Goal: Task Accomplishment & Management: Complete application form

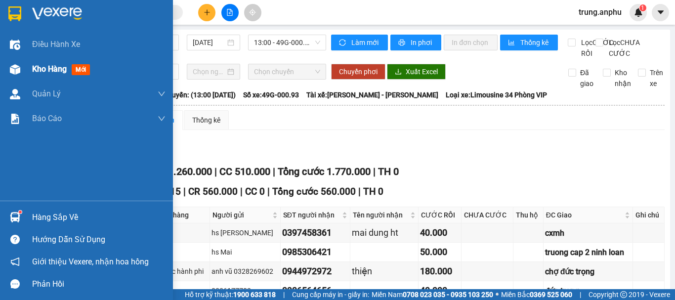
click at [25, 70] on div "Kho hàng mới" at bounding box center [86, 69] width 173 height 25
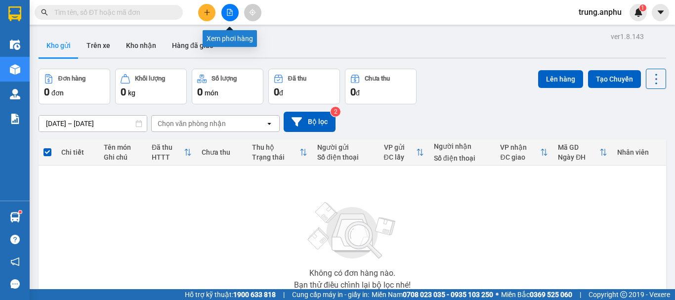
click at [228, 7] on button at bounding box center [229, 12] width 17 height 17
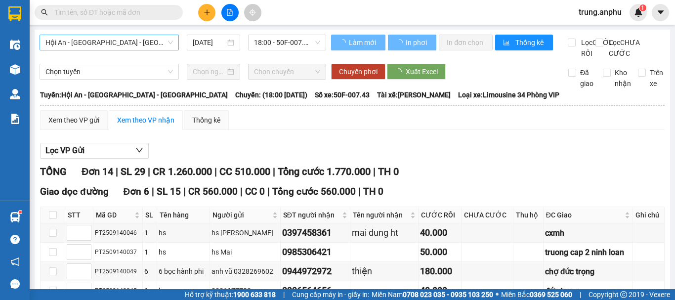
click at [155, 44] on span "Hội An - [GEOGRAPHIC_DATA] - [GEOGRAPHIC_DATA]" at bounding box center [109, 42] width 128 height 15
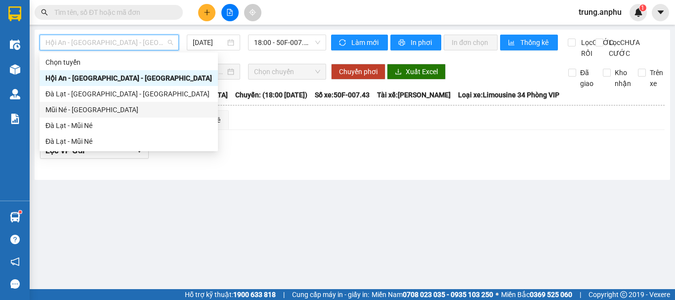
click at [62, 108] on div "Mũi Né - [GEOGRAPHIC_DATA]" at bounding box center [128, 109] width 167 height 11
type input "[DATE]"
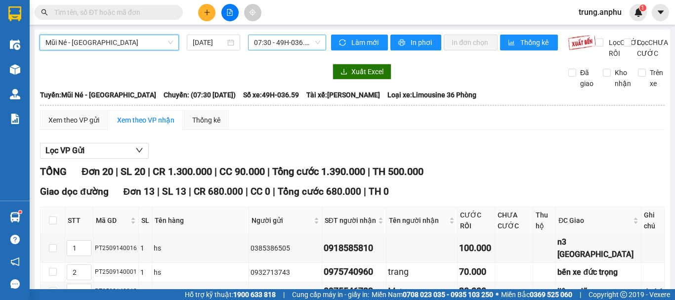
click at [300, 42] on span "07:30 - 49H-036.59" at bounding box center [287, 42] width 66 height 15
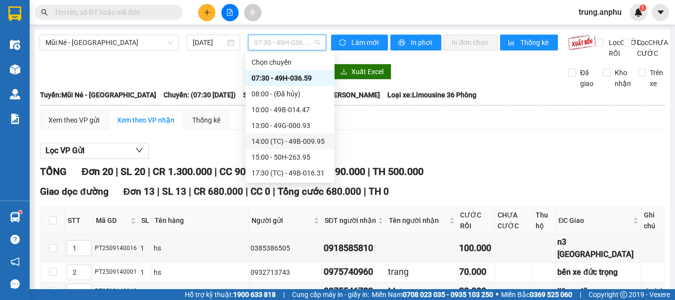
click at [288, 140] on div "14:00 (TC) - 49B-009.95" at bounding box center [290, 141] width 77 height 11
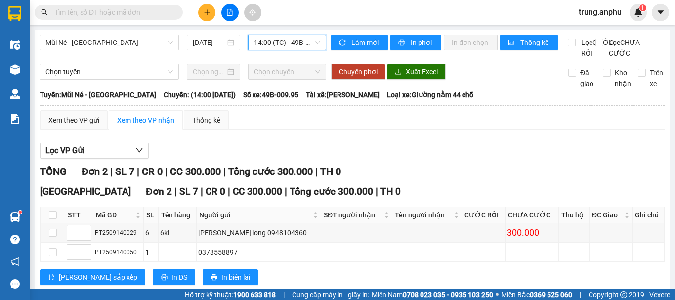
scroll to position [35, 0]
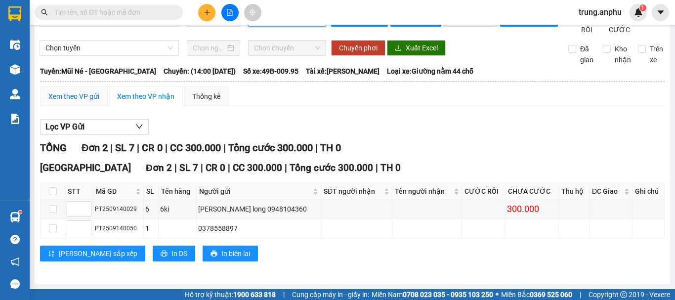
click at [83, 97] on div "Xem theo VP gửi" at bounding box center [73, 96] width 51 height 11
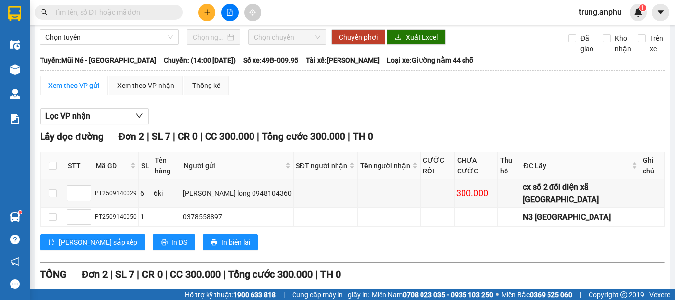
scroll to position [152, 0]
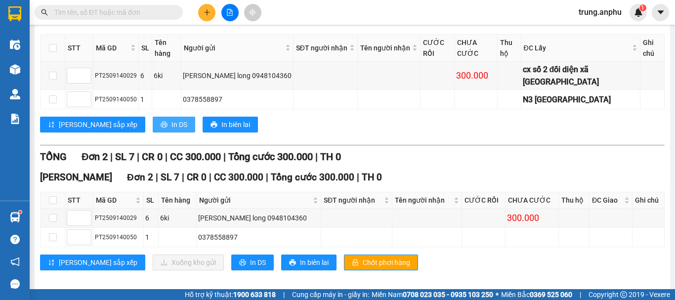
click at [172, 119] on span "In DS" at bounding box center [180, 124] width 16 height 11
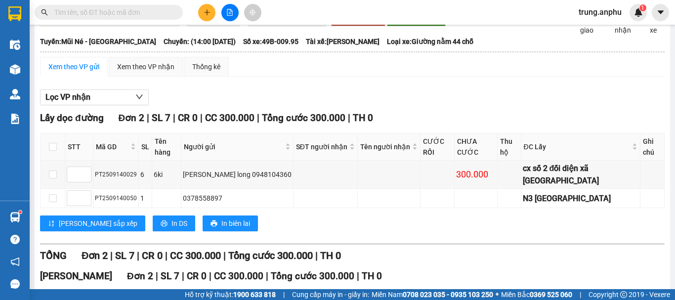
click at [364, 104] on div "Lọc VP nhận" at bounding box center [352, 97] width 625 height 16
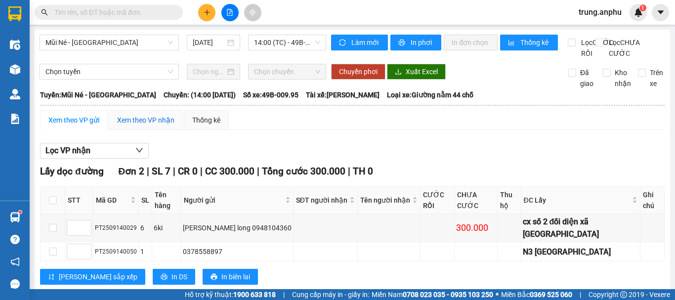
click at [145, 126] on div "Xem theo VP nhận" at bounding box center [145, 120] width 57 height 11
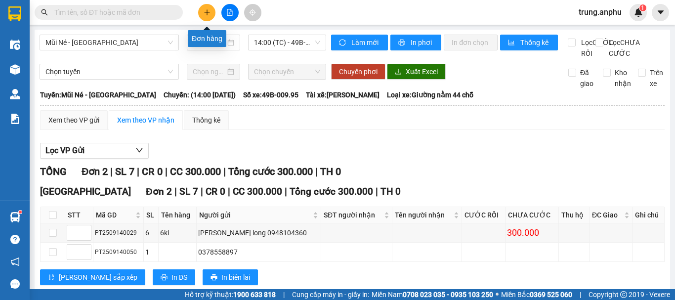
click at [204, 13] on icon "plus" at bounding box center [207, 12] width 7 height 7
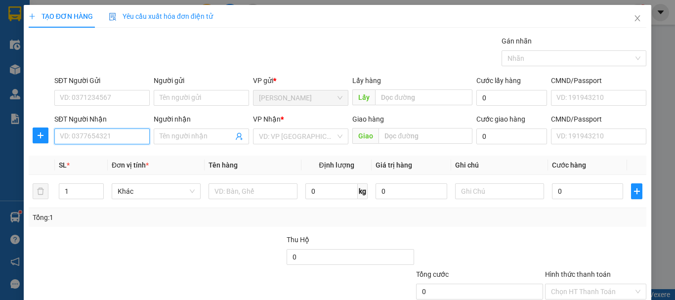
click at [106, 136] on input "SĐT Người Nhận" at bounding box center [101, 137] width 95 height 16
type input "0327983879"
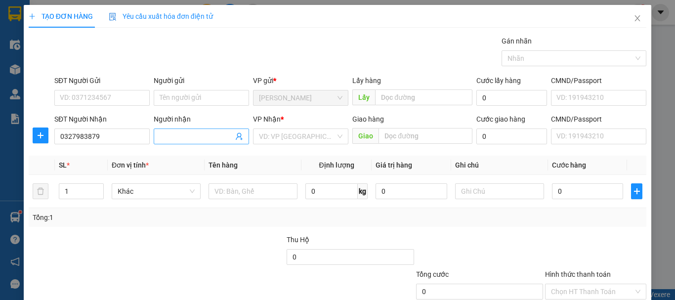
click at [197, 135] on input "Người nhận" at bounding box center [197, 136] width 74 height 11
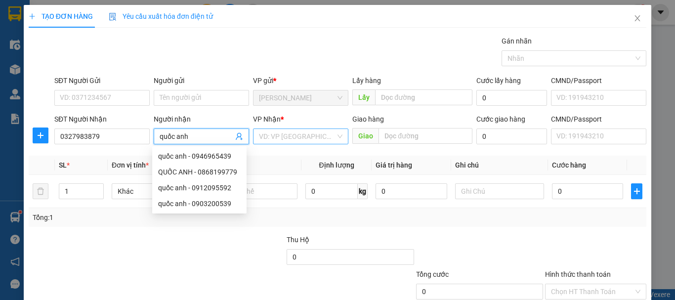
type input "quốc anh"
click at [304, 133] on input "search" at bounding box center [297, 136] width 77 height 15
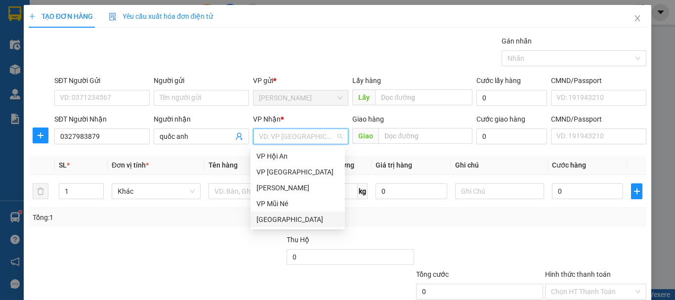
click at [284, 221] on div "[GEOGRAPHIC_DATA]" at bounding box center [298, 219] width 83 height 11
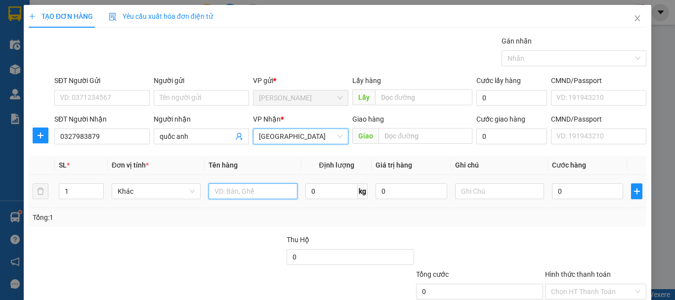
click at [247, 190] on input "text" at bounding box center [253, 191] width 89 height 16
type input "hộp giấy"
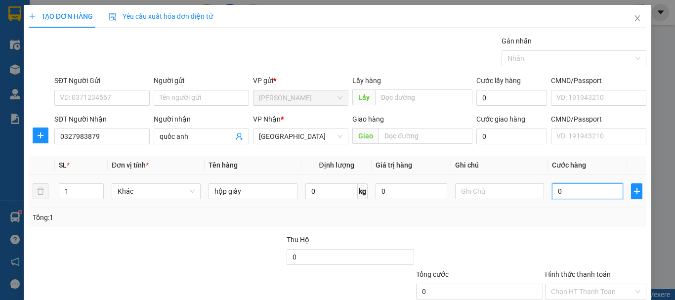
click at [573, 196] on input "0" at bounding box center [587, 191] width 71 height 16
type input "3"
type input "30"
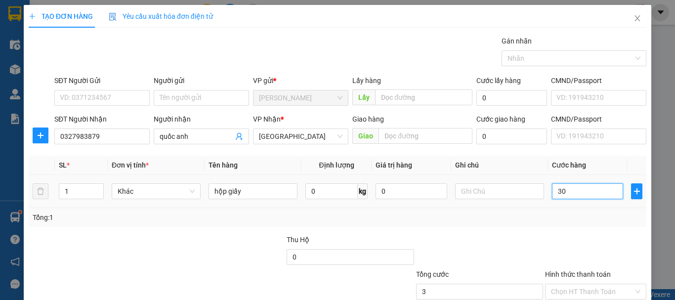
type input "30"
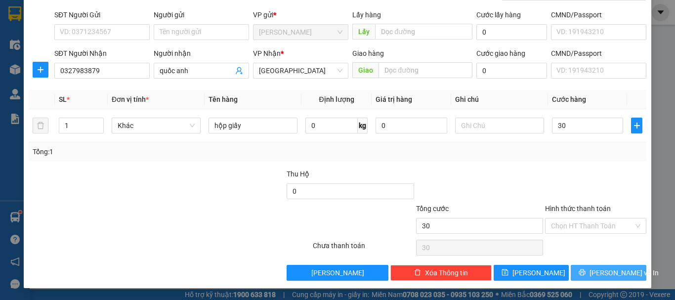
type input "30.000"
click at [573, 272] on button "[PERSON_NAME] và In" at bounding box center [609, 273] width 76 height 16
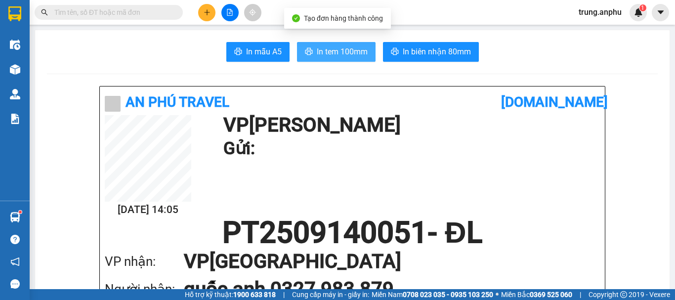
click at [334, 54] on span "In tem 100mm" at bounding box center [342, 51] width 51 height 12
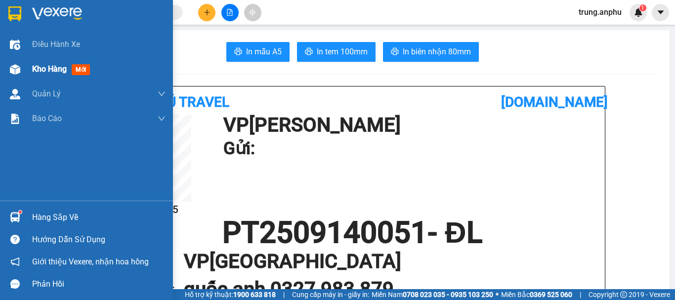
click at [32, 69] on div "Kho hàng mới" at bounding box center [86, 69] width 173 height 25
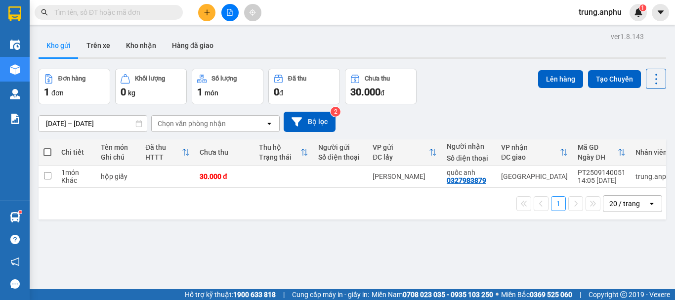
click at [47, 151] on span at bounding box center [47, 152] width 8 height 8
click at [47, 147] on input "checkbox" at bounding box center [47, 147] width 0 height 0
checkbox input "true"
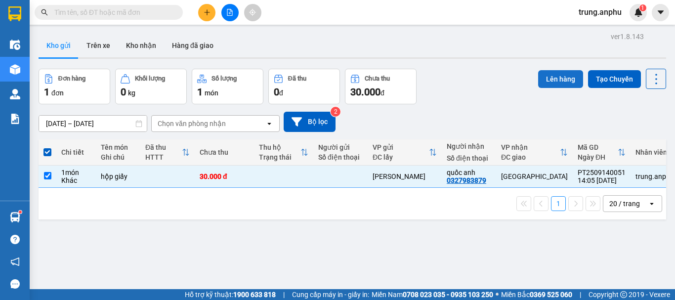
click at [539, 78] on button "Lên hàng" at bounding box center [560, 79] width 45 height 18
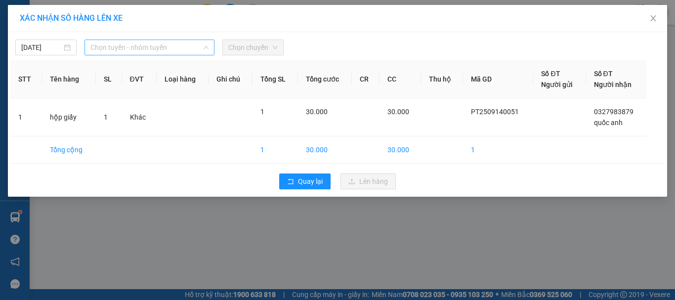
click at [154, 49] on span "Chọn tuyến - nhóm tuyến" at bounding box center [149, 47] width 118 height 15
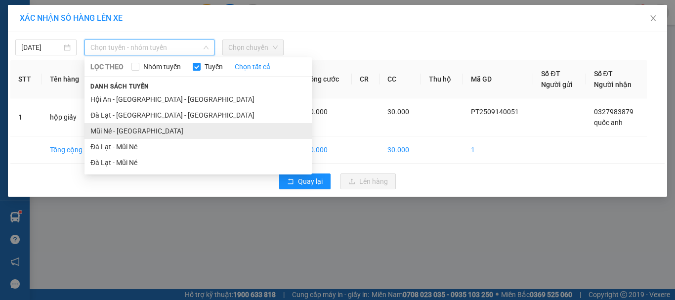
click at [108, 128] on li "Mũi Né - [GEOGRAPHIC_DATA]" at bounding box center [198, 131] width 227 height 16
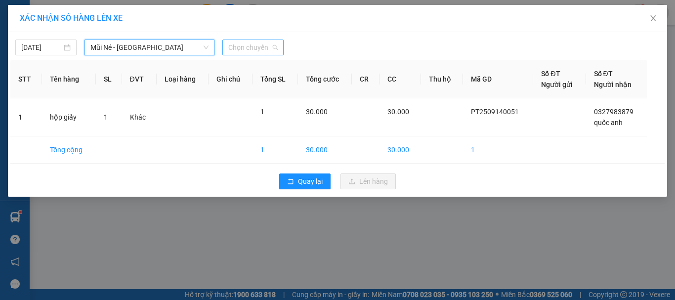
click at [242, 49] on span "Chọn chuyến" at bounding box center [252, 47] width 49 height 15
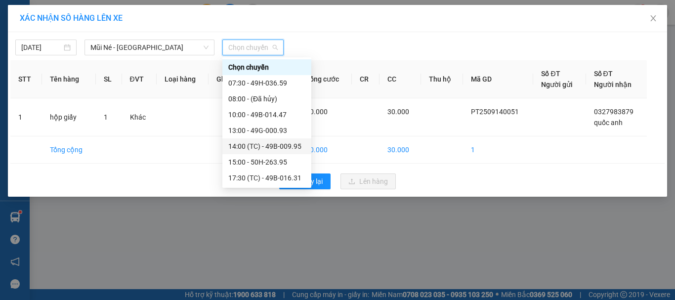
click at [270, 148] on div "14:00 (TC) - 49B-009.95" at bounding box center [266, 146] width 77 height 11
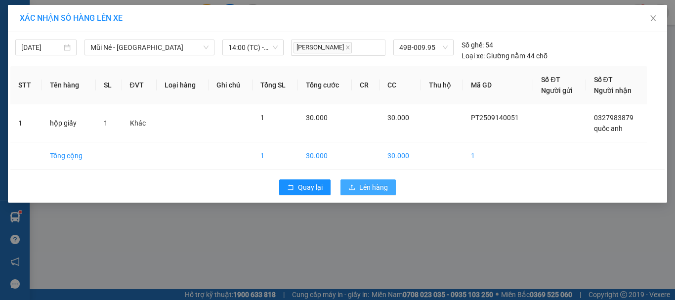
click at [377, 188] on span "Lên hàng" at bounding box center [373, 187] width 29 height 11
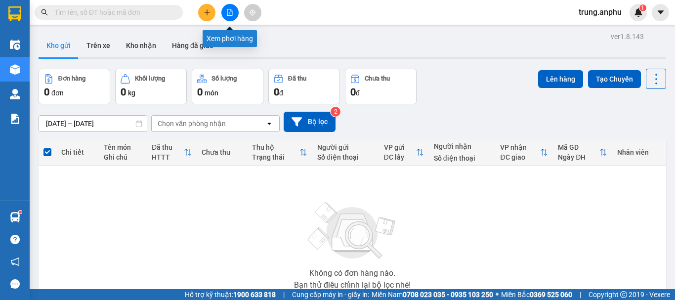
click at [231, 8] on button at bounding box center [229, 12] width 17 height 17
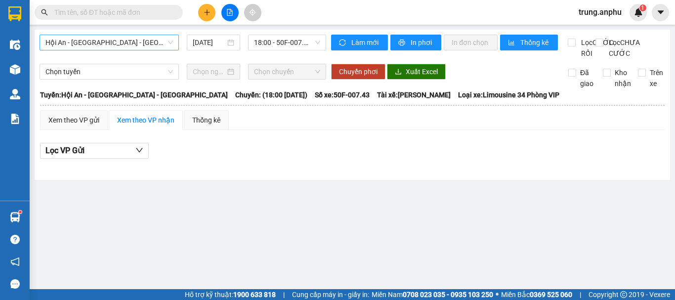
click at [156, 39] on span "Hội An - [GEOGRAPHIC_DATA] - [GEOGRAPHIC_DATA]" at bounding box center [109, 42] width 128 height 15
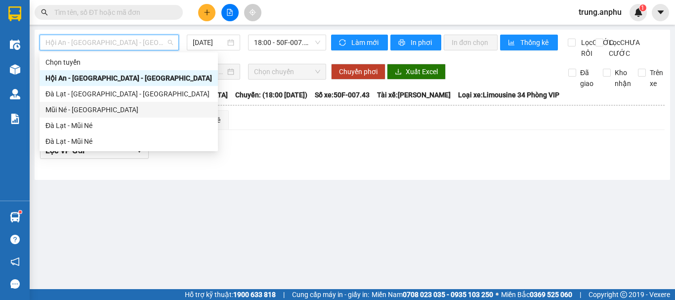
click at [55, 111] on div "Mũi Né - [GEOGRAPHIC_DATA]" at bounding box center [128, 109] width 167 height 11
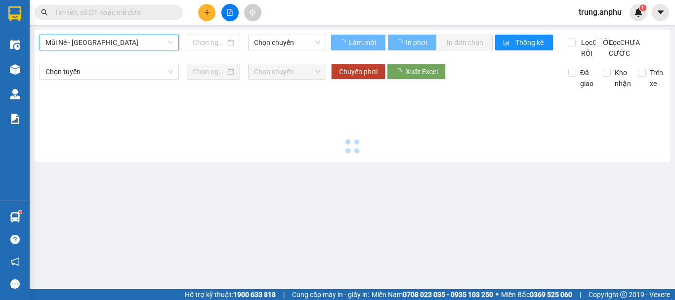
type input "[DATE]"
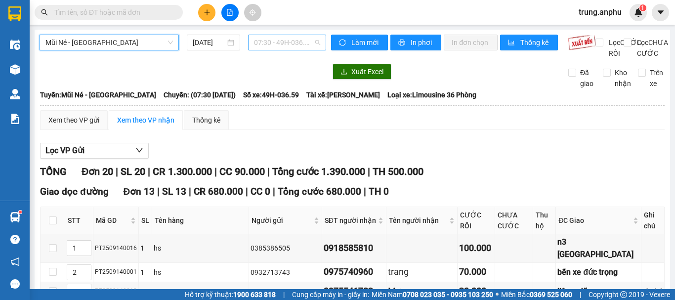
click at [269, 42] on span "07:30 - 49H-036.59" at bounding box center [287, 42] width 66 height 15
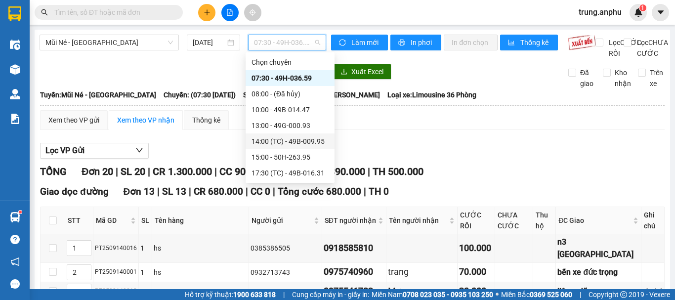
click at [286, 142] on div "14:00 (TC) - 49B-009.95" at bounding box center [290, 141] width 77 height 11
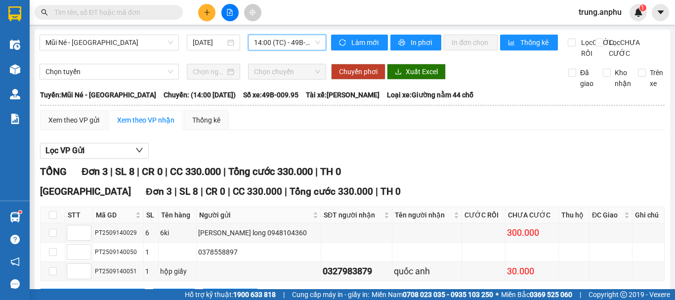
scroll to position [54, 0]
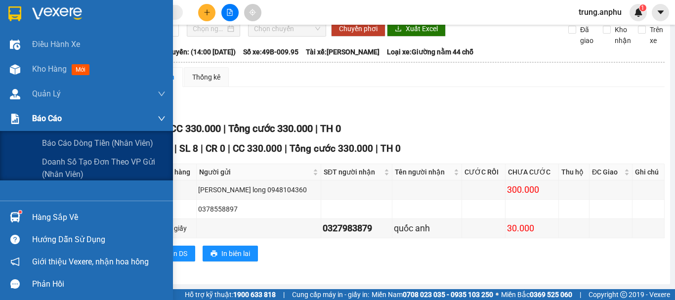
click at [38, 119] on span "Báo cáo" at bounding box center [47, 118] width 30 height 12
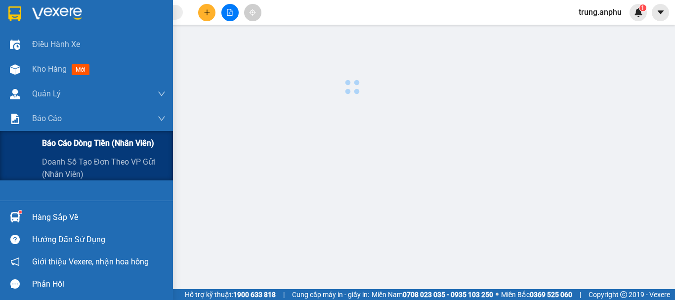
click at [59, 142] on span "Báo cáo dòng tiền (nhân viên)" at bounding box center [98, 143] width 112 height 12
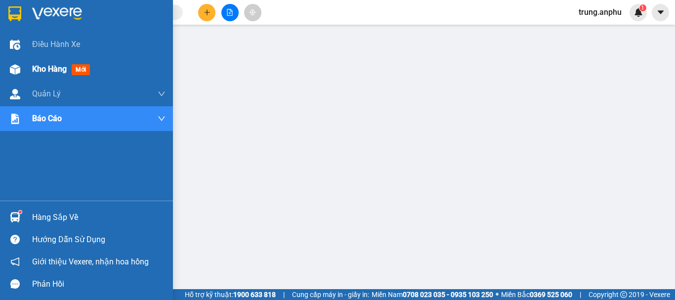
click at [49, 68] on span "Kho hàng" at bounding box center [49, 68] width 35 height 9
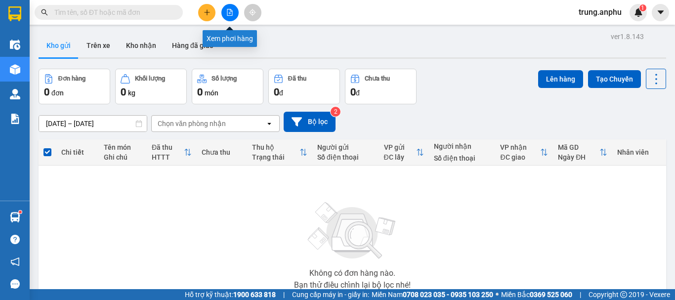
click at [229, 9] on icon "file-add" at bounding box center [229, 12] width 5 height 7
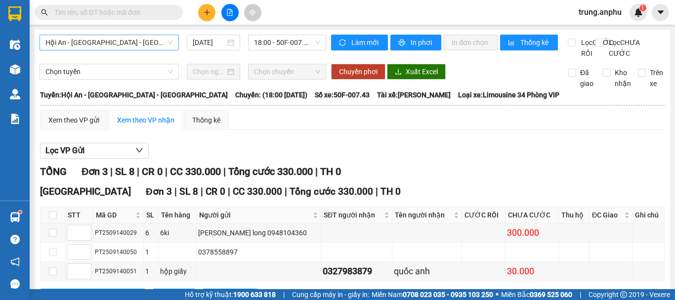
click at [132, 40] on span "Hội An - [GEOGRAPHIC_DATA] - [GEOGRAPHIC_DATA]" at bounding box center [109, 42] width 128 height 15
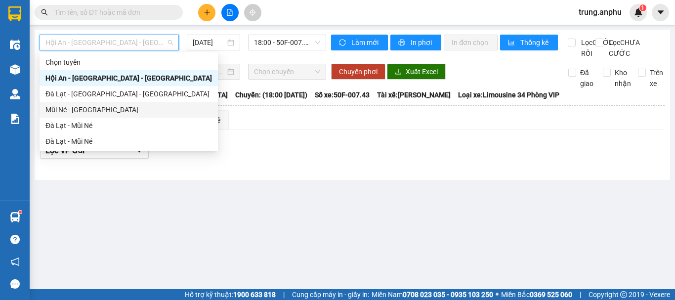
click at [62, 104] on div "Mũi Né - [GEOGRAPHIC_DATA]" at bounding box center [129, 110] width 178 height 16
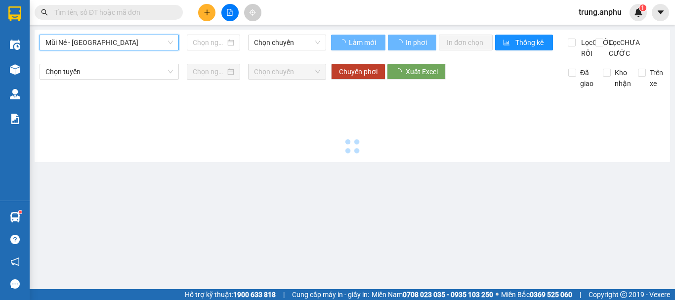
type input "[DATE]"
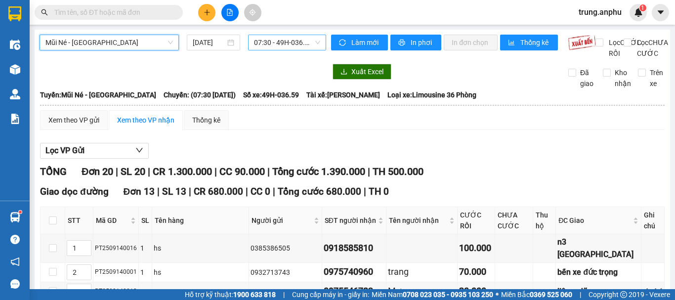
click at [278, 43] on span "07:30 - 49H-036.59" at bounding box center [287, 42] width 66 height 15
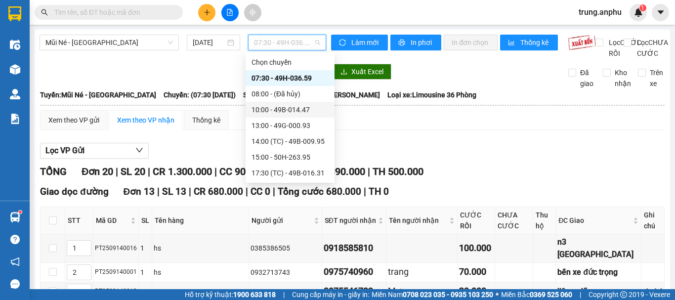
click at [284, 108] on div "10:00 - 49B-014.47" at bounding box center [290, 109] width 77 height 11
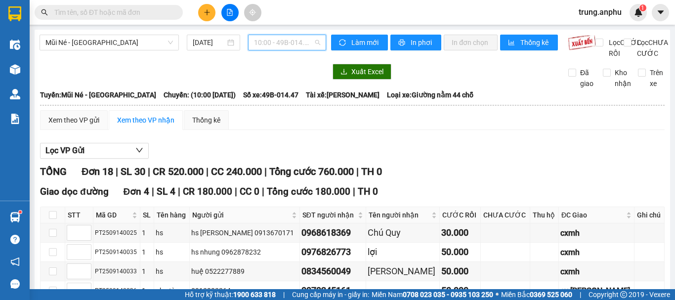
click at [306, 44] on span "10:00 - 49B-014.47" at bounding box center [287, 42] width 66 height 15
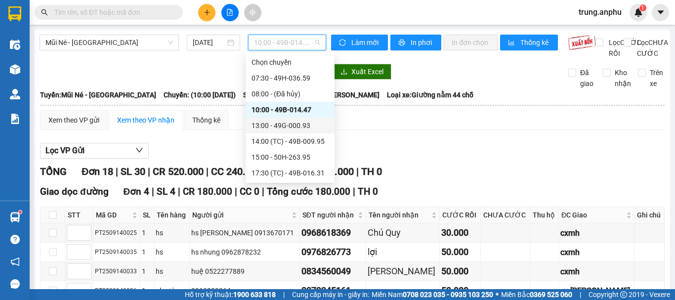
click at [284, 123] on div "13:00 - 49G-000.93" at bounding box center [290, 125] width 77 height 11
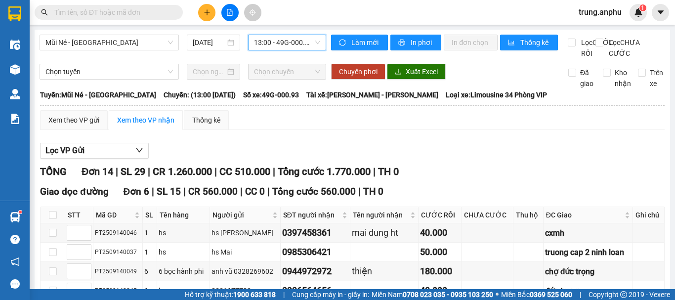
click at [306, 38] on span "13:00 - 49G-000.93" at bounding box center [287, 42] width 66 height 15
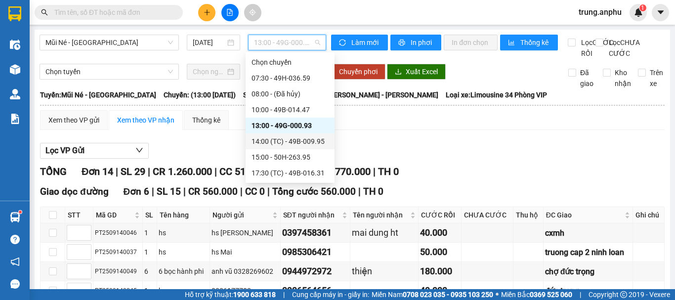
click at [308, 143] on div "14:00 (TC) - 49B-009.95" at bounding box center [290, 141] width 77 height 11
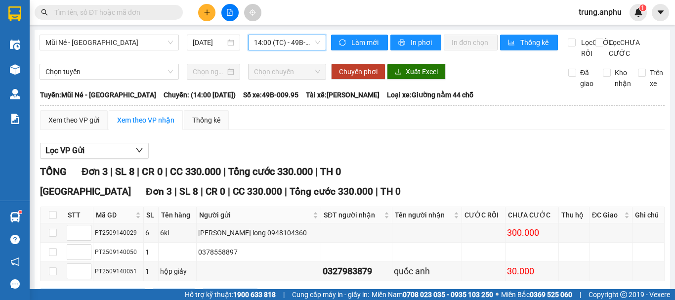
click at [296, 44] on span "14:00 (TC) - 49B-009.95" at bounding box center [287, 42] width 66 height 15
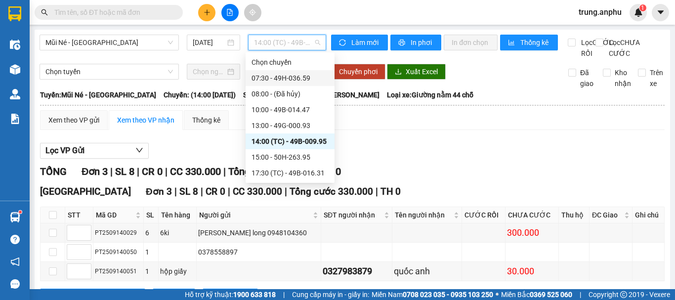
click at [278, 80] on div "07:30 - 49H-036.59" at bounding box center [290, 78] width 77 height 11
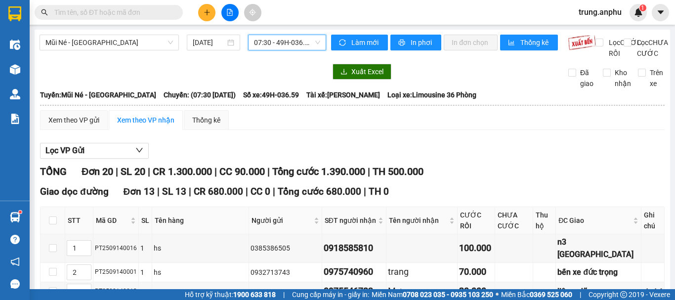
click at [300, 41] on span "07:30 - 49H-036.59" at bounding box center [287, 42] width 66 height 15
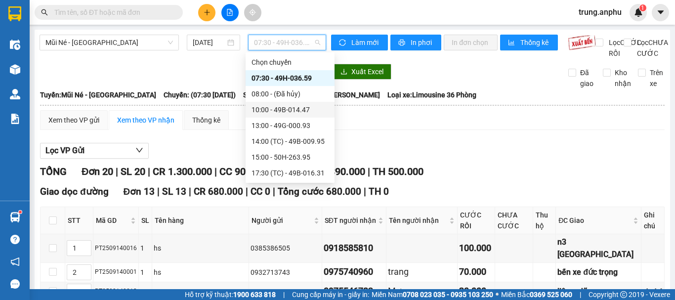
click at [284, 108] on div "10:00 - 49B-014.47" at bounding box center [290, 109] width 77 height 11
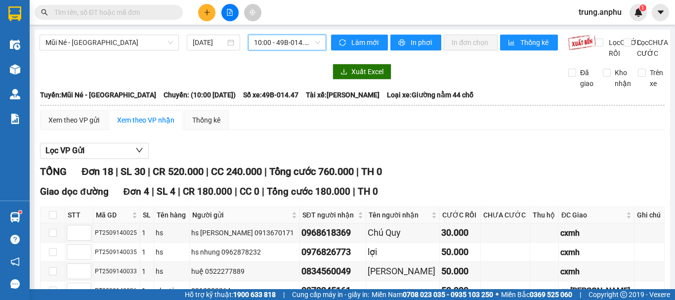
click at [288, 44] on span "10:00 - 49B-014.47" at bounding box center [287, 42] width 66 height 15
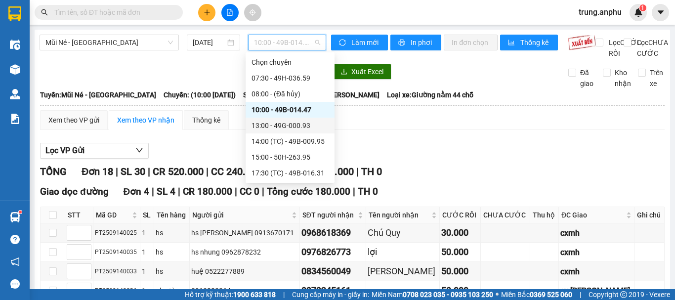
click at [289, 124] on div "13:00 - 49G-000.93" at bounding box center [290, 125] width 77 height 11
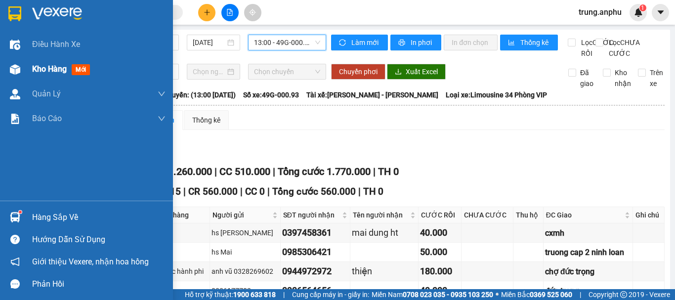
click at [17, 66] on img at bounding box center [15, 69] width 10 height 10
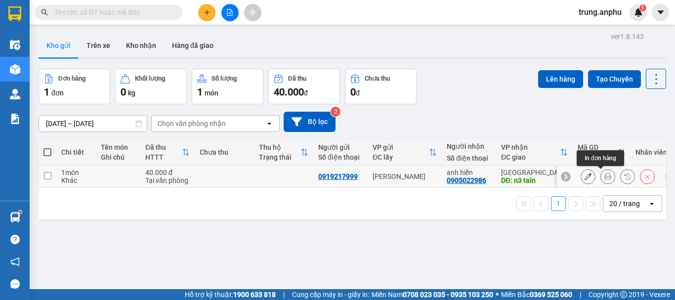
click at [604, 176] on icon at bounding box center [607, 176] width 7 height 7
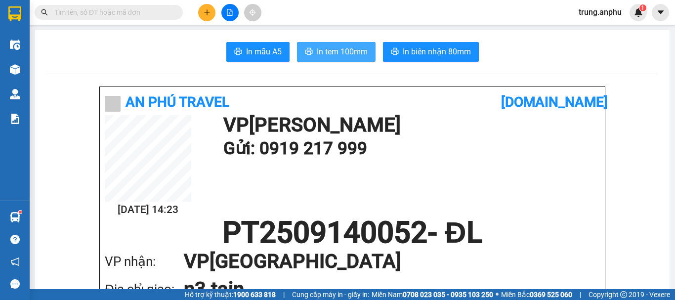
click at [333, 52] on span "In tem 100mm" at bounding box center [342, 51] width 51 height 12
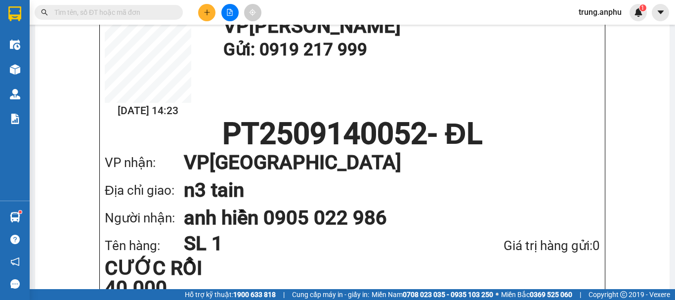
scroll to position [49, 0]
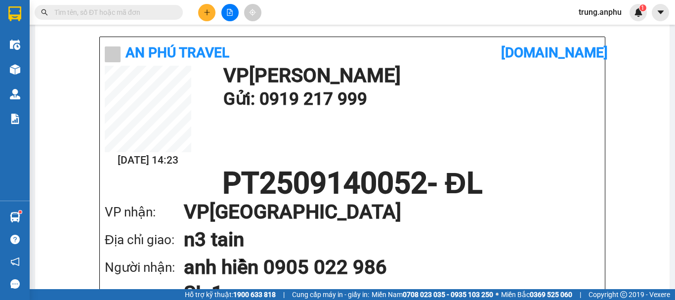
click at [210, 11] on button at bounding box center [206, 12] width 17 height 17
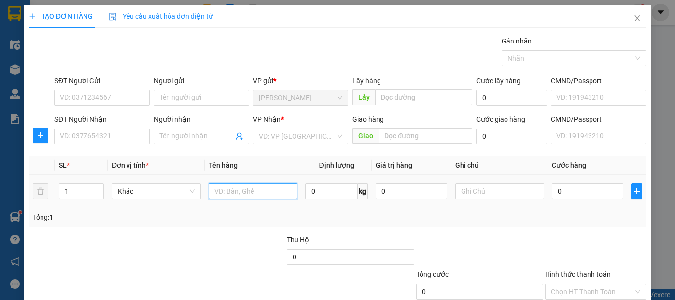
click at [246, 189] on input "text" at bounding box center [253, 191] width 89 height 16
type input "thùng xốp trắng hải sản"
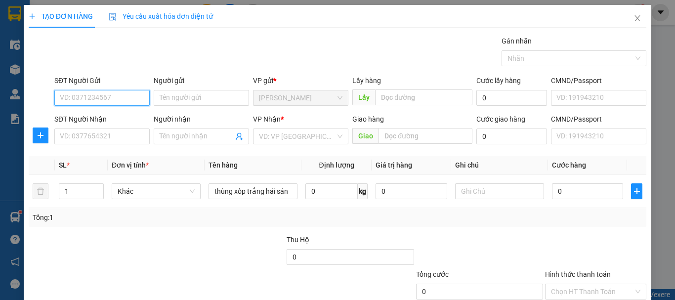
click at [103, 92] on input "SĐT Người Gửi" at bounding box center [101, 98] width 95 height 16
type input "0906307089"
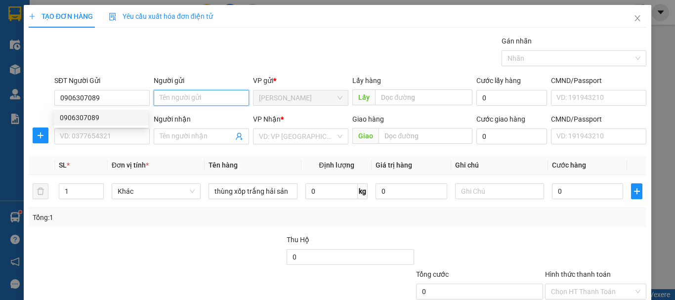
click at [187, 92] on input "Người gửi" at bounding box center [201, 98] width 95 height 16
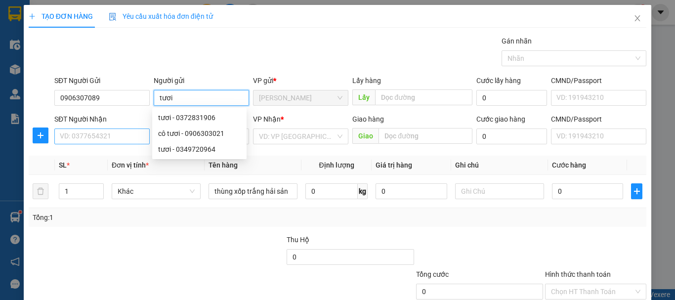
type input "tươi"
click at [62, 134] on input "SĐT Người Nhận" at bounding box center [101, 137] width 95 height 16
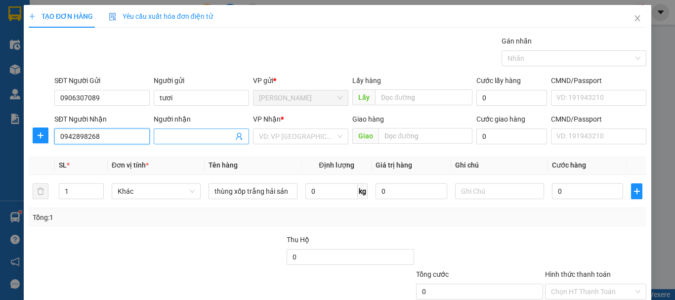
type input "0942898268"
click at [183, 131] on input "Người nhận" at bounding box center [197, 136] width 74 height 11
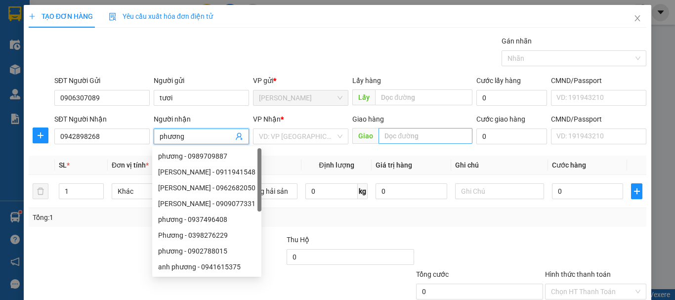
type input "phương"
click at [398, 139] on input "text" at bounding box center [426, 136] width 94 height 16
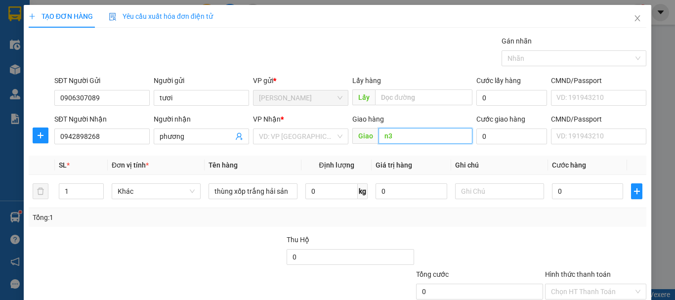
type input "n"
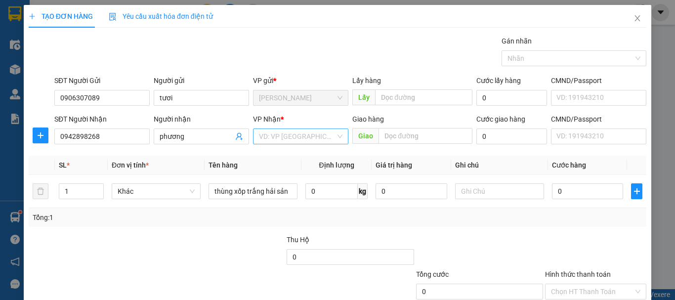
click at [268, 135] on input "search" at bounding box center [297, 136] width 77 height 15
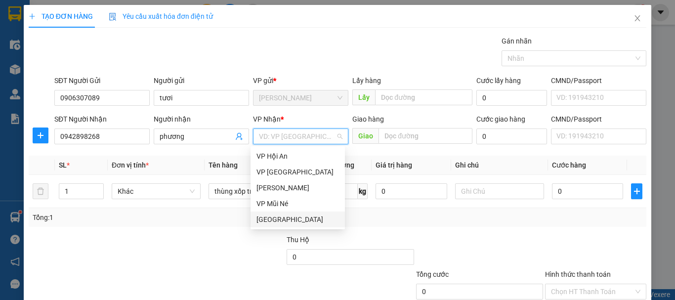
drag, startPoint x: 266, startPoint y: 218, endPoint x: 281, endPoint y: 211, distance: 16.6
click at [266, 218] on div "[GEOGRAPHIC_DATA]" at bounding box center [298, 219] width 83 height 11
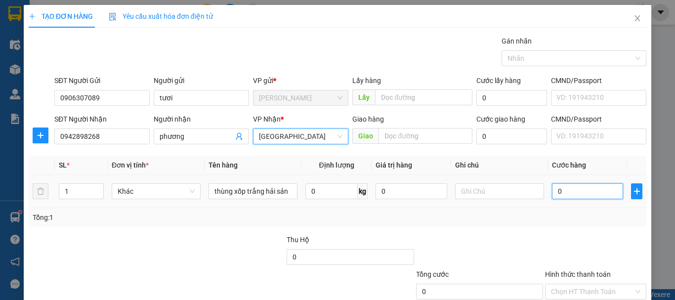
click at [564, 184] on input "0" at bounding box center [587, 191] width 71 height 16
type input "4"
type input "40"
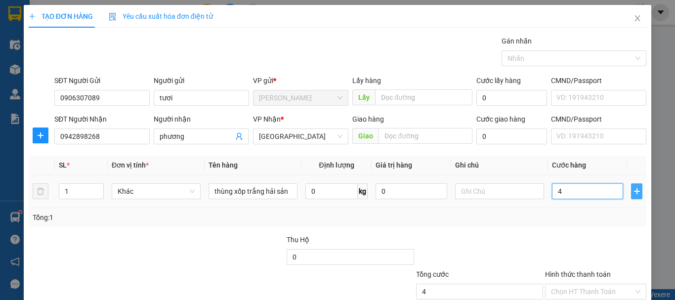
type input "40"
type input "40.000"
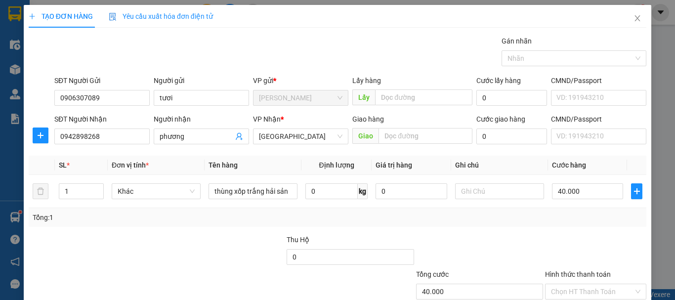
drag, startPoint x: 593, startPoint y: 236, endPoint x: 565, endPoint y: 218, distance: 32.9
click at [587, 235] on div at bounding box center [595, 251] width 103 height 35
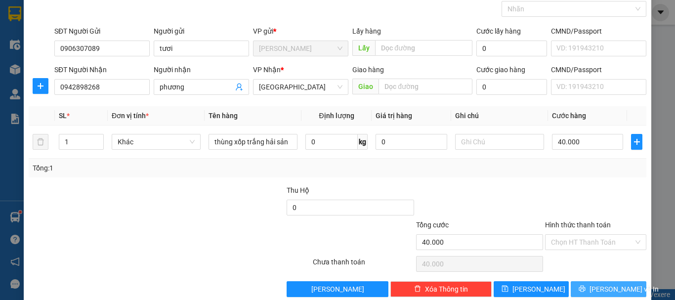
click at [591, 284] on button "[PERSON_NAME] và In" at bounding box center [609, 289] width 76 height 16
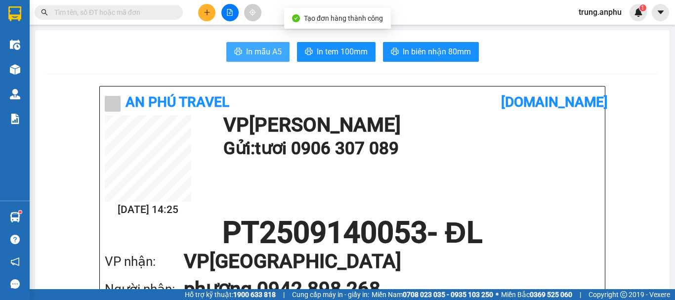
click at [273, 48] on span "In mẫu A5" at bounding box center [264, 51] width 36 height 12
click at [605, 14] on span "trung.anphu" at bounding box center [600, 12] width 59 height 12
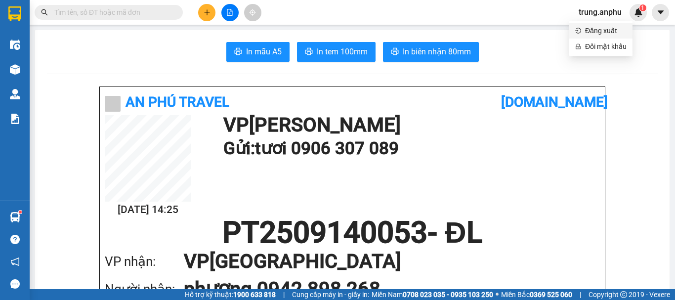
click at [603, 33] on span "Đăng xuất" at bounding box center [606, 30] width 42 height 11
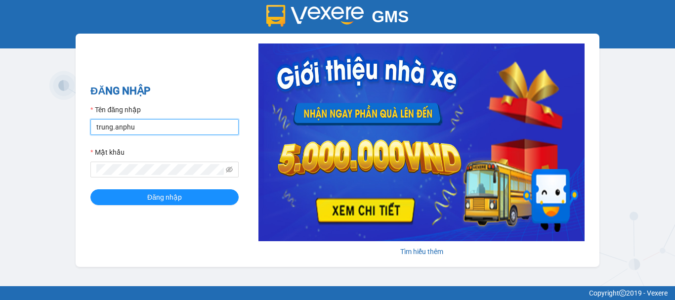
click at [112, 127] on input "trung.anphu" at bounding box center [164, 127] width 148 height 16
type input "hieu.anphu"
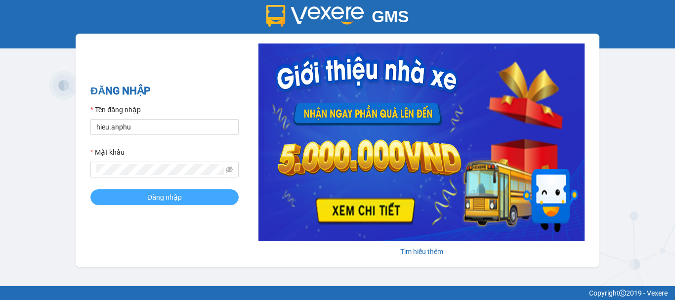
click at [160, 200] on span "Đăng nhập" at bounding box center [164, 197] width 35 height 11
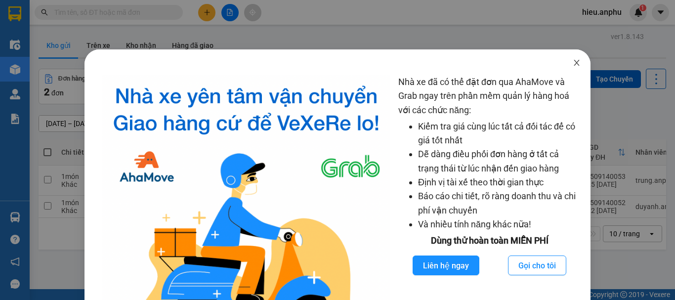
click at [573, 62] on icon "close" at bounding box center [577, 63] width 8 height 8
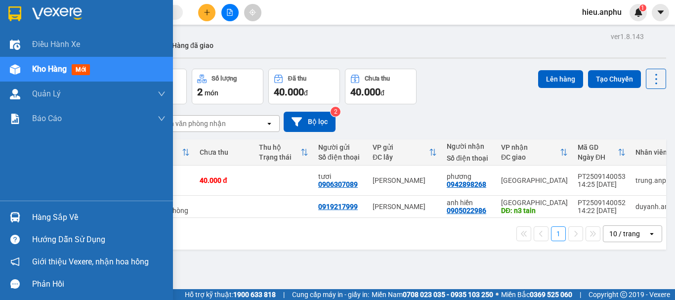
click at [21, 70] on div at bounding box center [14, 69] width 17 height 17
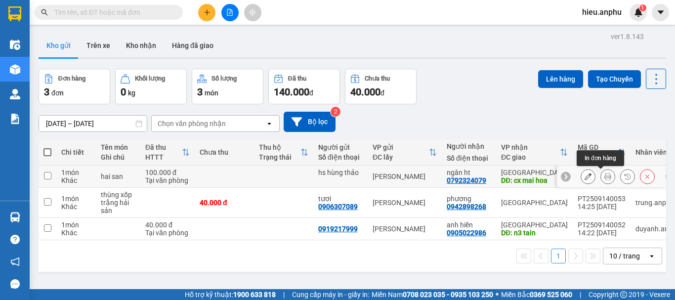
click at [604, 173] on icon at bounding box center [607, 176] width 7 height 7
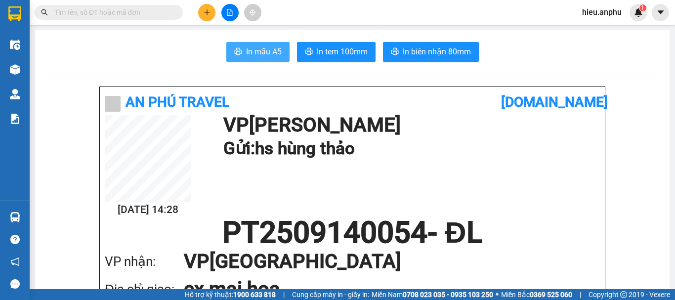
drag, startPoint x: 272, startPoint y: 51, endPoint x: 264, endPoint y: 53, distance: 8.2
click at [272, 51] on span "In mẫu A5" at bounding box center [264, 51] width 36 height 12
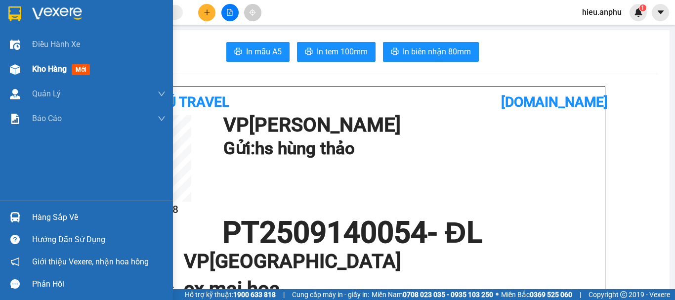
click at [17, 76] on div at bounding box center [14, 69] width 17 height 17
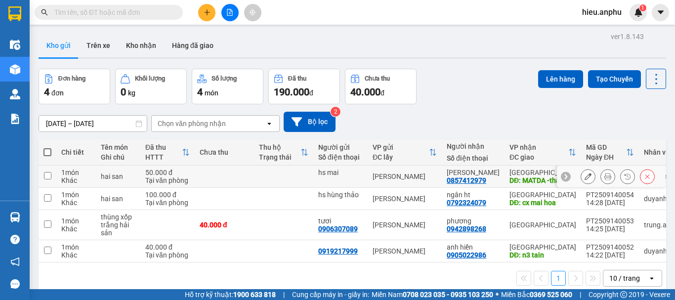
click at [604, 176] on icon at bounding box center [607, 176] width 7 height 7
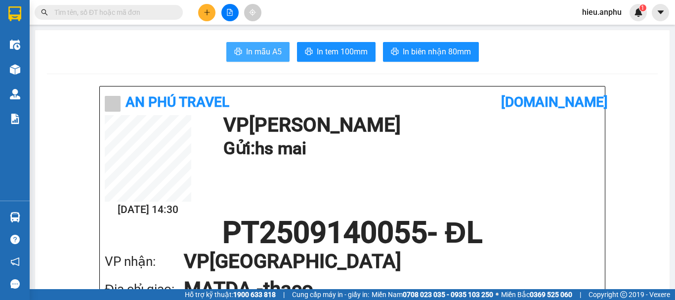
click at [251, 51] on span "In mẫu A5" at bounding box center [264, 51] width 36 height 12
click at [231, 13] on icon "file-add" at bounding box center [229, 12] width 7 height 7
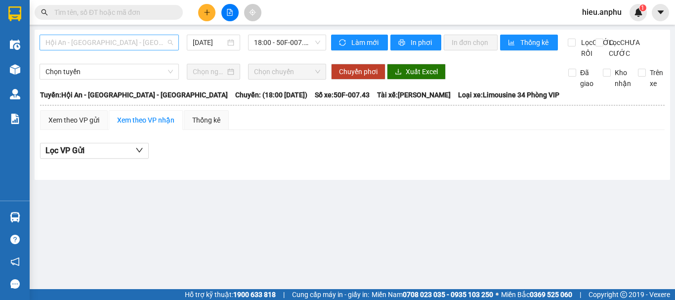
click at [124, 49] on span "Hội An - [GEOGRAPHIC_DATA] - [GEOGRAPHIC_DATA]" at bounding box center [109, 42] width 128 height 15
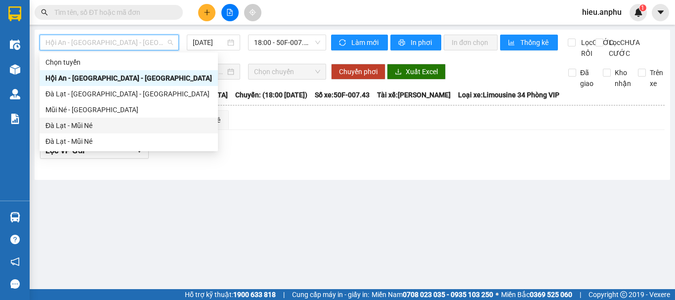
click at [55, 121] on div "Đà Lạt - Mũi Né" at bounding box center [128, 125] width 167 height 11
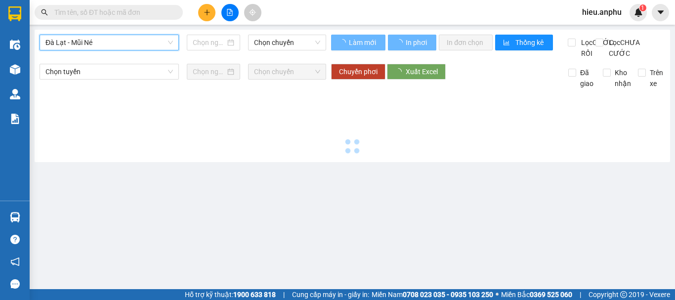
type input "[DATE]"
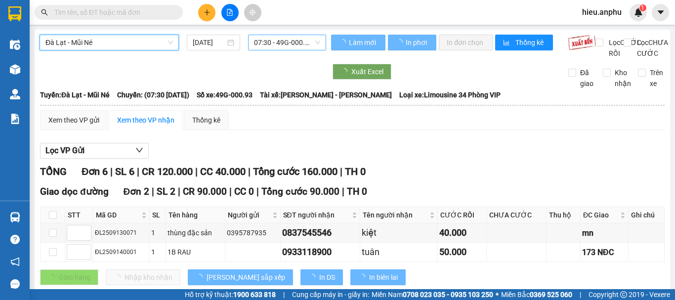
click at [264, 36] on span "07:30 - 49G-000.93" at bounding box center [287, 42] width 66 height 15
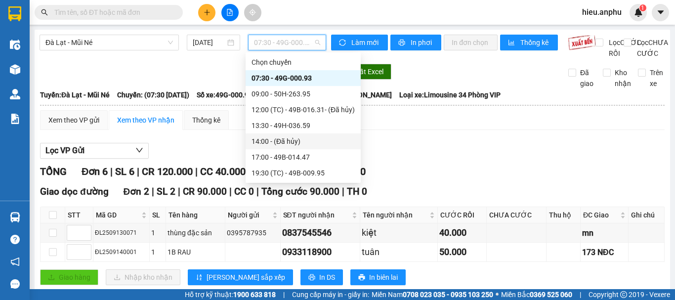
scroll to position [16, 0]
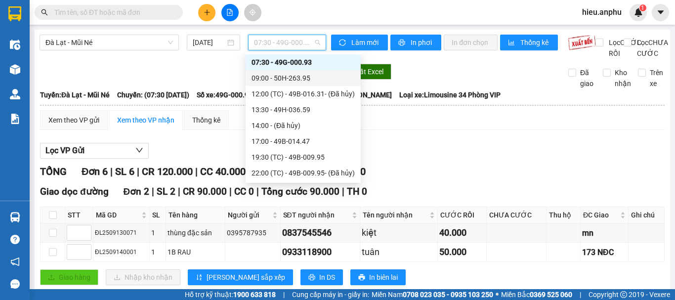
click at [268, 80] on div "09:00 - 50H-263.95" at bounding box center [303, 78] width 103 height 11
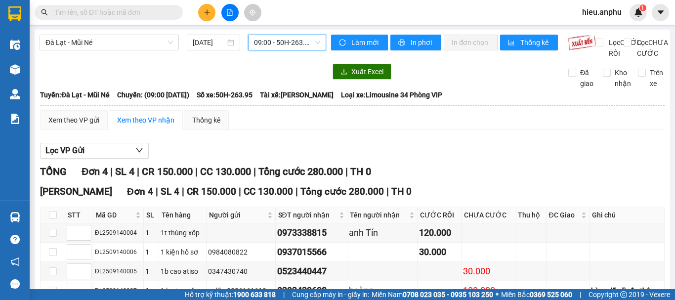
scroll to position [73, 0]
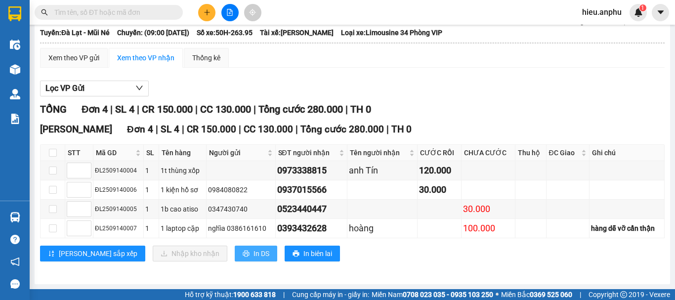
click at [254, 253] on span "In DS" at bounding box center [262, 253] width 16 height 11
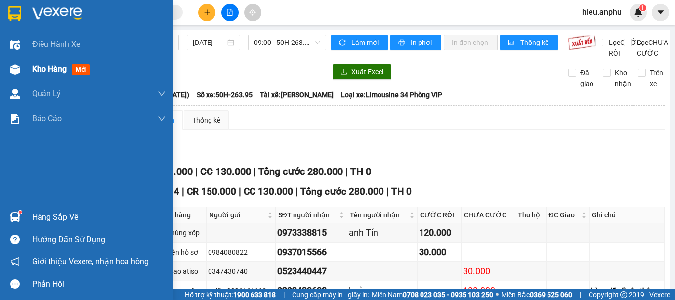
click at [13, 65] on img at bounding box center [15, 69] width 10 height 10
click at [50, 74] on span "Kho hàng" at bounding box center [49, 68] width 35 height 9
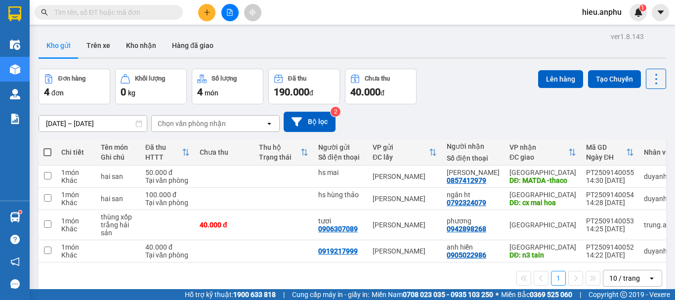
click at [46, 157] on label at bounding box center [47, 152] width 8 height 10
click at [47, 147] on input "checkbox" at bounding box center [47, 147] width 0 height 0
checkbox input "true"
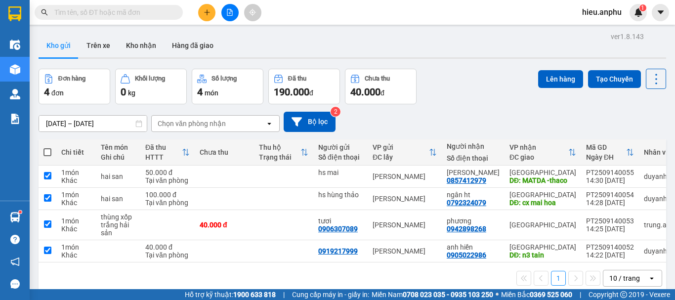
checkbox input "true"
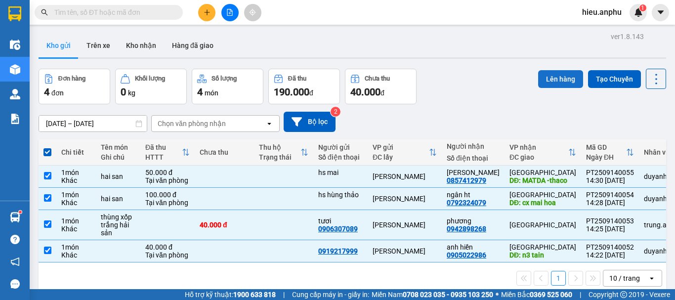
click at [545, 79] on button "Lên hàng" at bounding box center [560, 79] width 45 height 18
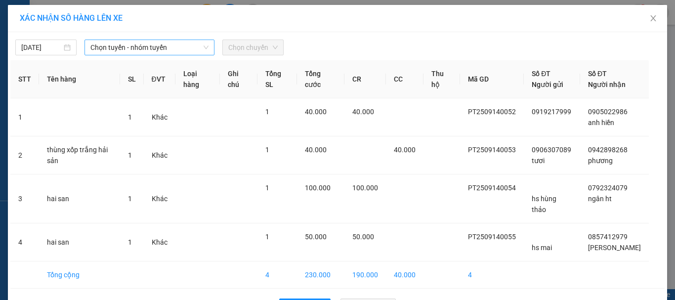
drag, startPoint x: 93, startPoint y: 47, endPoint x: 113, endPoint y: 54, distance: 20.8
click at [94, 47] on span "Chọn tuyến - nhóm tuyến" at bounding box center [149, 47] width 118 height 15
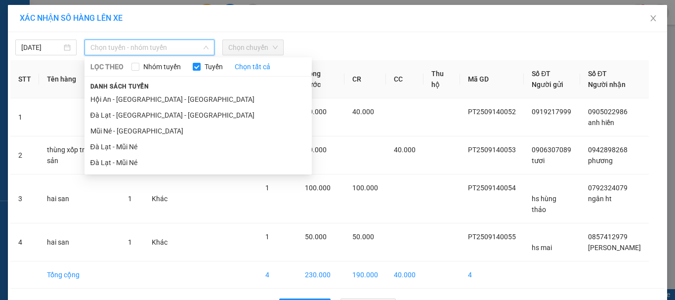
drag, startPoint x: 105, startPoint y: 132, endPoint x: 247, endPoint y: 65, distance: 157.0
click at [107, 131] on li "Mũi Né - [GEOGRAPHIC_DATA]" at bounding box center [198, 131] width 227 height 16
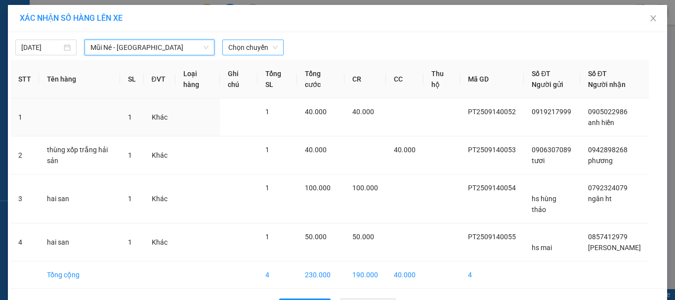
click at [258, 50] on span "Chọn chuyến" at bounding box center [252, 47] width 49 height 15
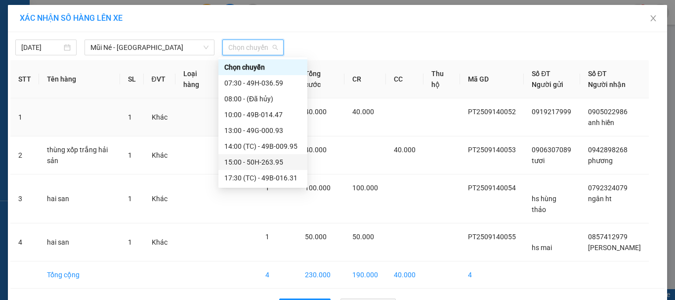
click at [254, 164] on div "15:00 - 50H-263.95" at bounding box center [262, 162] width 77 height 11
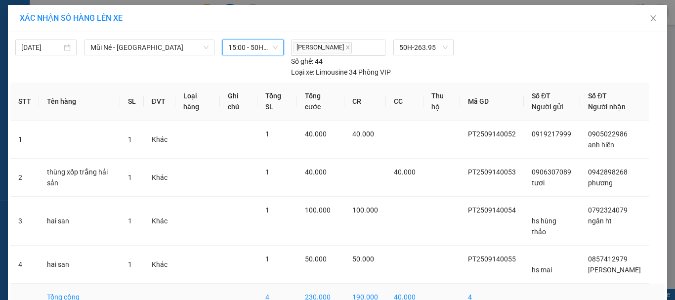
scroll to position [45, 0]
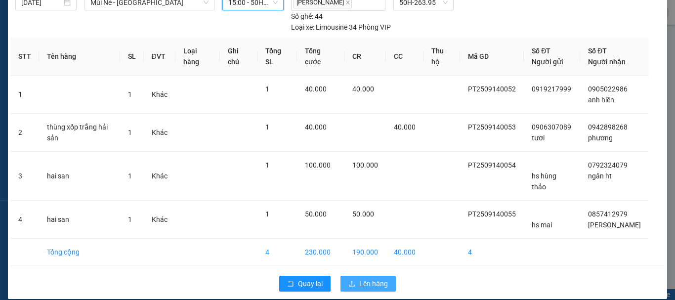
drag, startPoint x: 373, startPoint y: 273, endPoint x: 378, endPoint y: 266, distance: 8.5
click at [372, 278] on span "Lên hàng" at bounding box center [373, 283] width 29 height 11
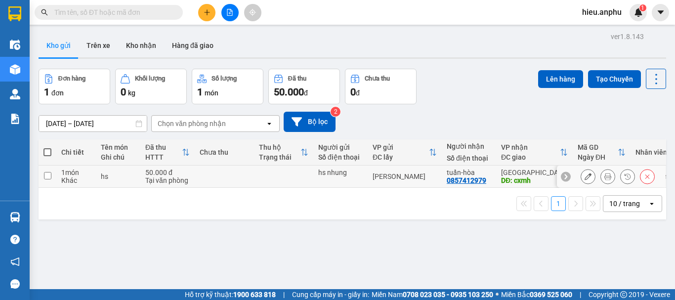
click at [604, 176] on icon at bounding box center [607, 176] width 7 height 7
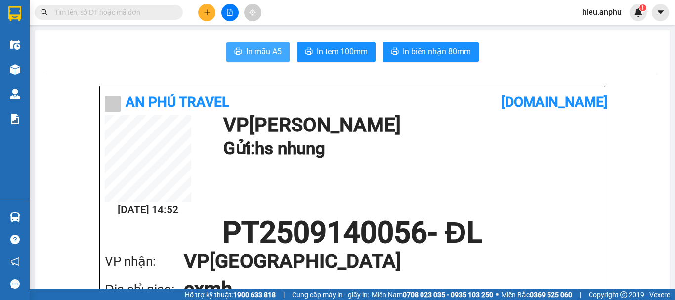
drag, startPoint x: 243, startPoint y: 47, endPoint x: 252, endPoint y: 64, distance: 19.0
click at [246, 47] on span "In mẫu A5" at bounding box center [264, 51] width 36 height 12
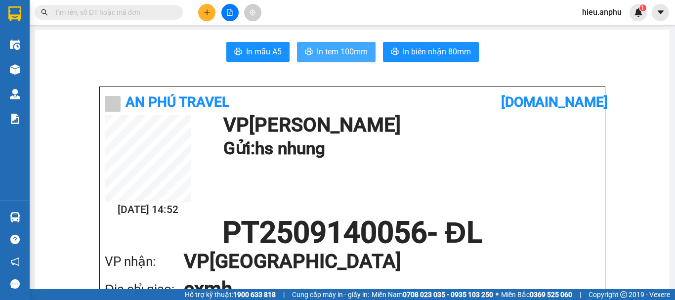
click at [327, 47] on span "In tem 100mm" at bounding box center [342, 51] width 51 height 12
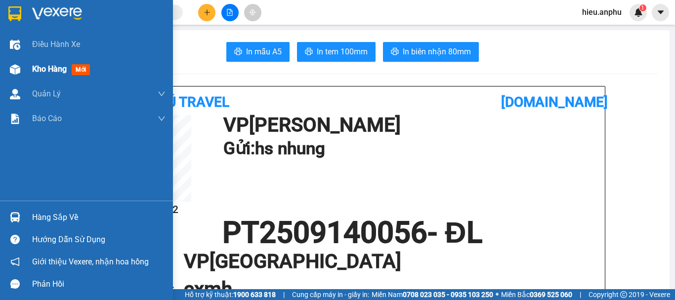
click at [14, 71] on img at bounding box center [15, 69] width 10 height 10
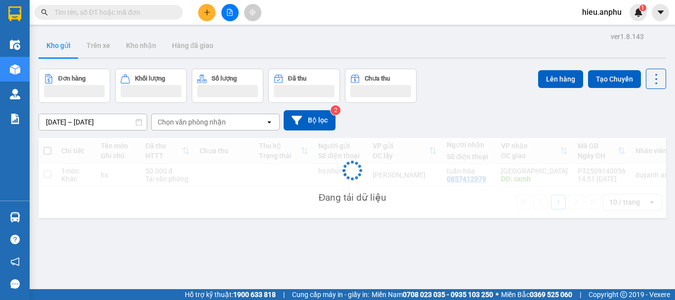
click at [47, 150] on span at bounding box center [47, 151] width 8 height 8
click at [47, 146] on input "checkbox" at bounding box center [47, 146] width 0 height 0
checkbox input "true"
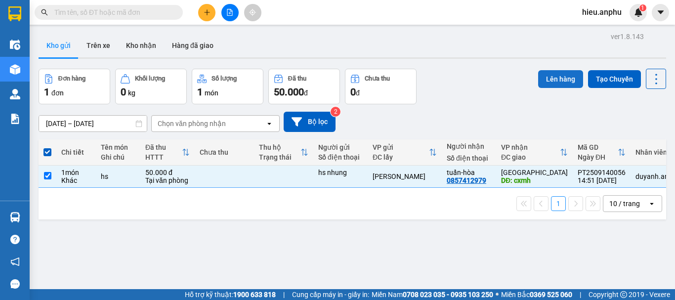
click at [562, 77] on button "Lên hàng" at bounding box center [560, 79] width 45 height 18
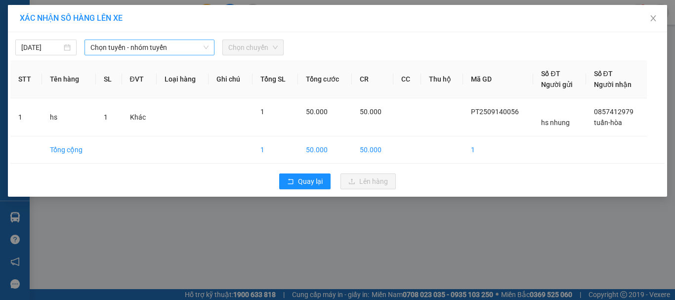
click at [97, 42] on span "Chọn tuyến - nhóm tuyến" at bounding box center [149, 47] width 118 height 15
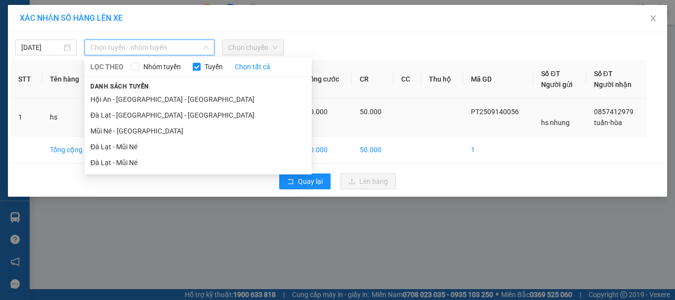
drag, startPoint x: 109, startPoint y: 128, endPoint x: 111, endPoint y: 122, distance: 6.6
click at [110, 127] on li "Mũi Né - [GEOGRAPHIC_DATA]" at bounding box center [198, 131] width 227 height 16
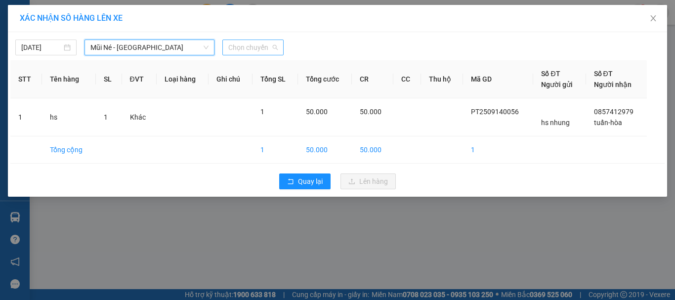
click at [254, 43] on span "Chọn chuyến" at bounding box center [252, 47] width 49 height 15
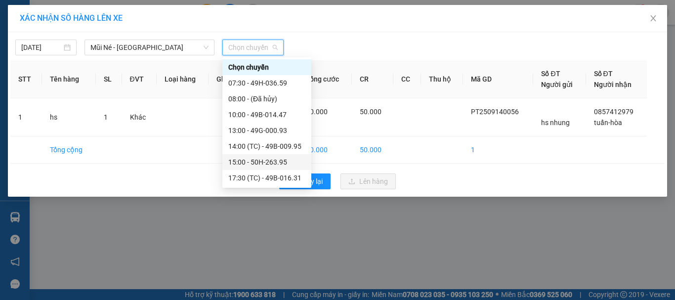
click at [244, 164] on div "15:00 - 50H-263.95" at bounding box center [266, 162] width 77 height 11
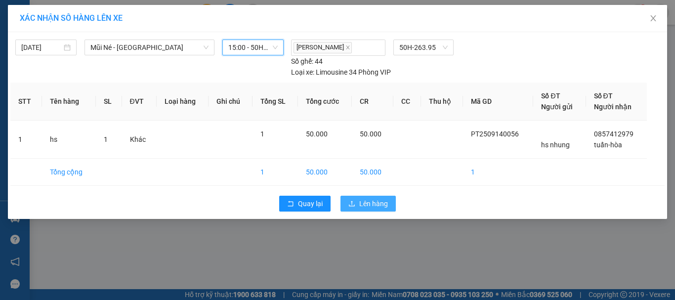
click at [378, 204] on span "Lên hàng" at bounding box center [373, 203] width 29 height 11
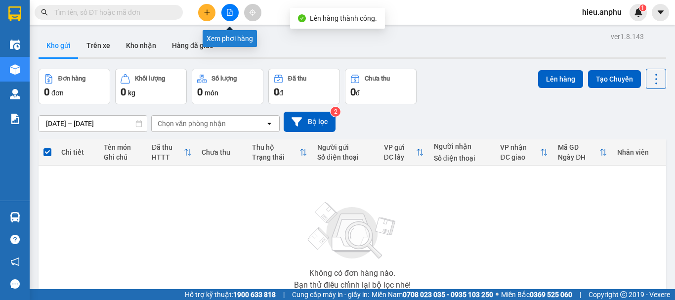
click at [228, 9] on icon "file-add" at bounding box center [229, 12] width 5 height 7
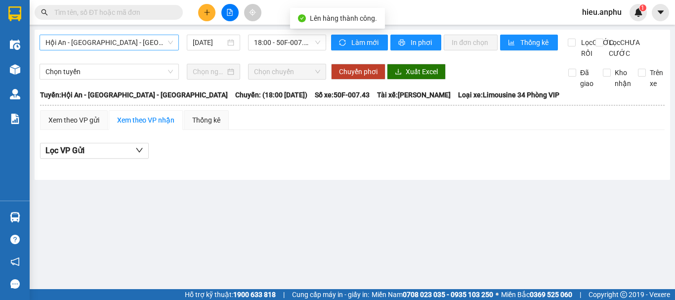
click at [75, 43] on span "Hội An - [GEOGRAPHIC_DATA] - [GEOGRAPHIC_DATA]" at bounding box center [109, 42] width 128 height 15
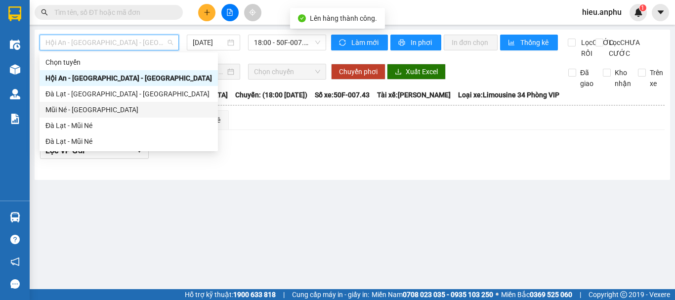
click at [62, 109] on div "Mũi Né - [GEOGRAPHIC_DATA]" at bounding box center [128, 109] width 167 height 11
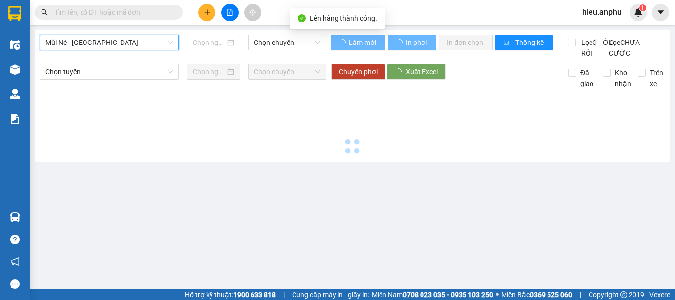
type input "[DATE]"
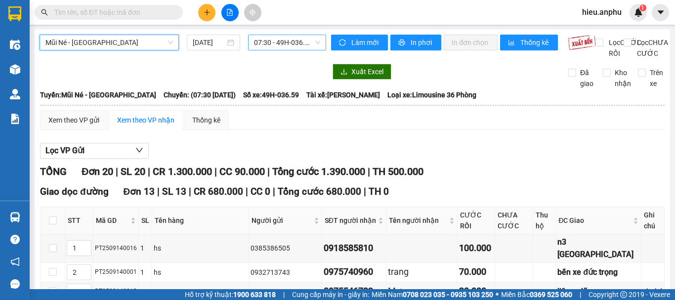
click at [273, 38] on span "07:30 - 49H-036.59" at bounding box center [287, 42] width 66 height 15
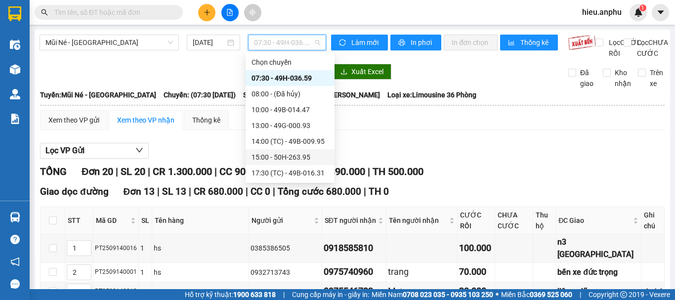
click at [275, 163] on div "15:00 - 50H-263.95" at bounding box center [290, 157] width 89 height 16
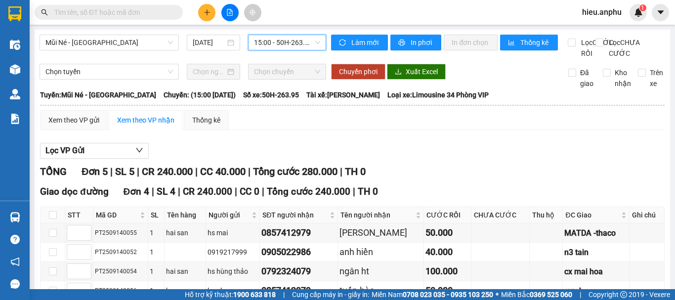
drag, startPoint x: 102, startPoint y: 44, endPoint x: 81, endPoint y: 64, distance: 28.7
click at [101, 43] on span "Mũi Né - [GEOGRAPHIC_DATA]" at bounding box center [109, 42] width 128 height 15
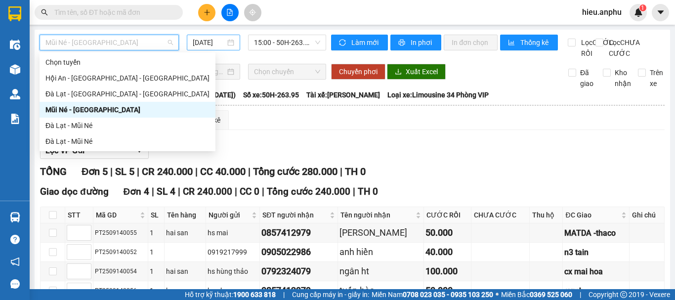
drag, startPoint x: 55, startPoint y: 109, endPoint x: 211, endPoint y: 43, distance: 169.4
click at [56, 108] on div "Mũi Né - [GEOGRAPHIC_DATA]" at bounding box center [127, 109] width 164 height 11
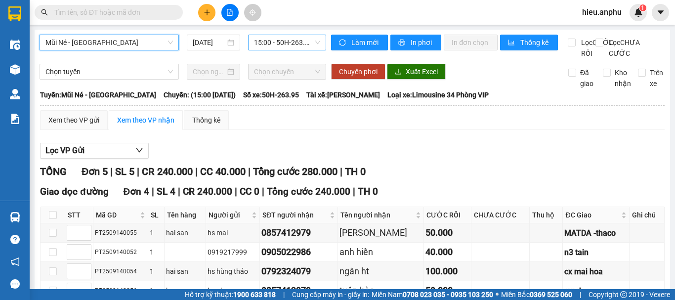
click at [263, 47] on span "15:00 - 50H-263.95" at bounding box center [287, 42] width 66 height 15
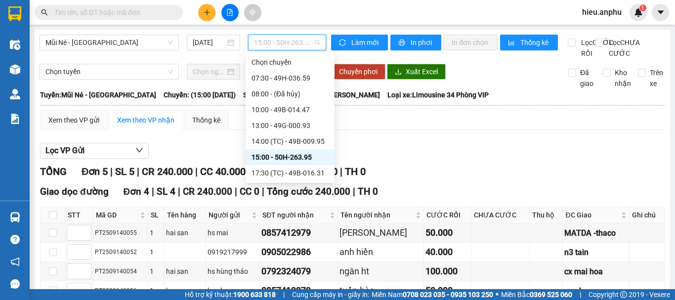
click at [270, 157] on div "15:00 - 50H-263.95" at bounding box center [290, 157] width 77 height 11
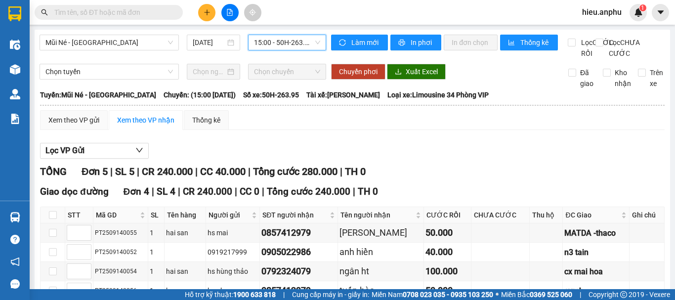
scroll to position [167, 0]
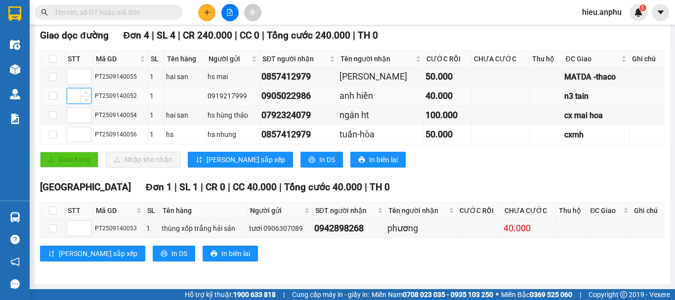
click at [71, 90] on input at bounding box center [79, 95] width 24 height 15
type input "1"
click at [71, 118] on input at bounding box center [79, 115] width 24 height 15
type input "2"
click at [65, 134] on td at bounding box center [79, 134] width 28 height 19
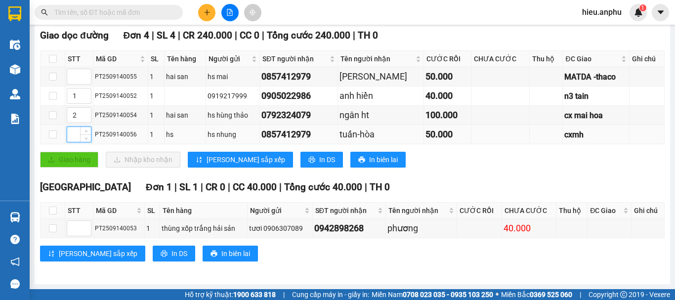
click at [70, 134] on input at bounding box center [79, 134] width 24 height 15
type input "3"
click at [73, 70] on input at bounding box center [79, 76] width 24 height 15
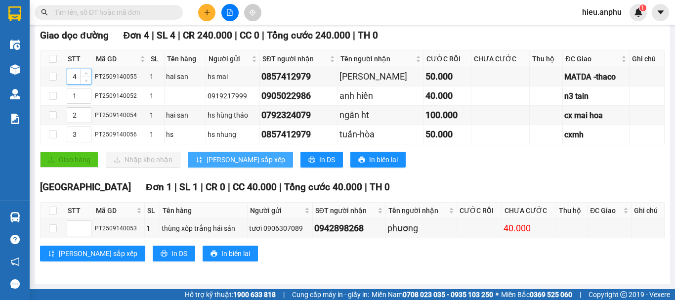
type input "4"
click at [214, 162] on span "[PERSON_NAME] sắp xếp" at bounding box center [246, 159] width 79 height 11
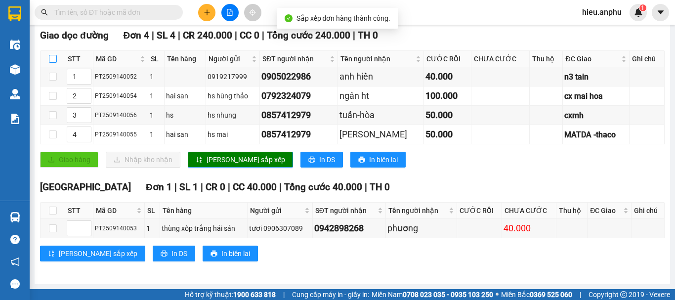
click at [53, 59] on input "checkbox" at bounding box center [53, 59] width 8 height 8
checkbox input "true"
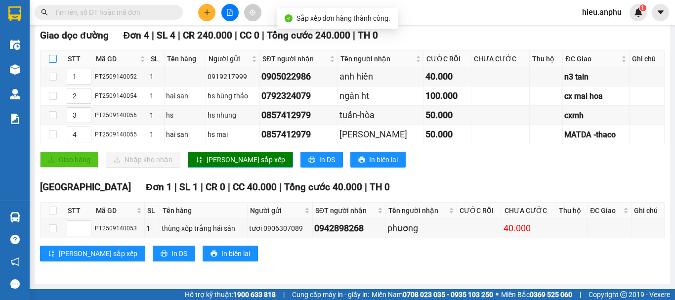
checkbox input "true"
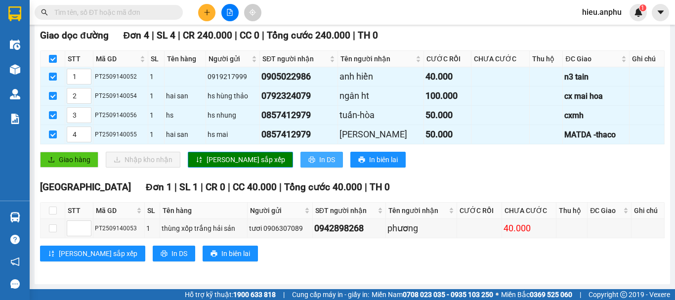
click at [301, 154] on button "In DS" at bounding box center [322, 160] width 43 height 16
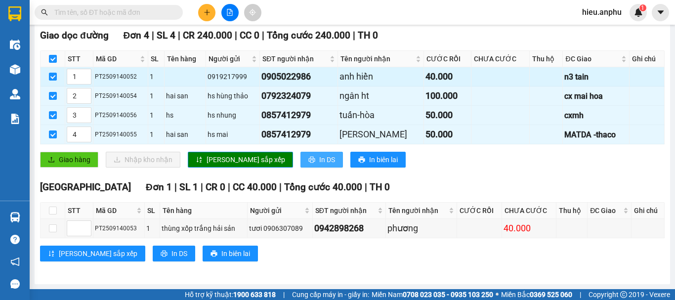
scroll to position [0, 0]
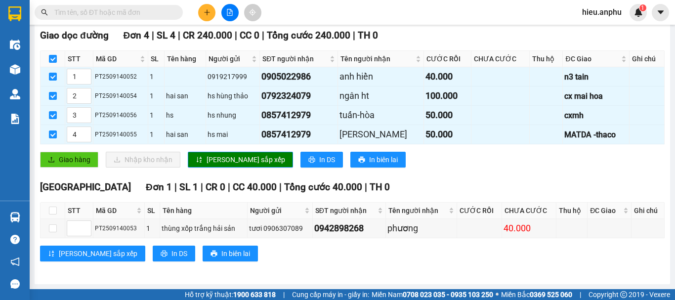
drag, startPoint x: 53, startPoint y: 61, endPoint x: 62, endPoint y: 66, distance: 10.6
click at [53, 61] on input "checkbox" at bounding box center [53, 59] width 8 height 8
checkbox input "false"
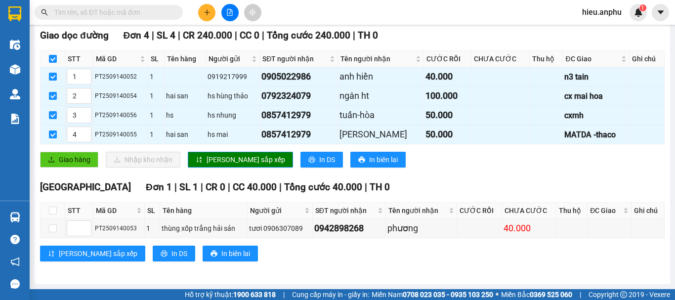
checkbox input "false"
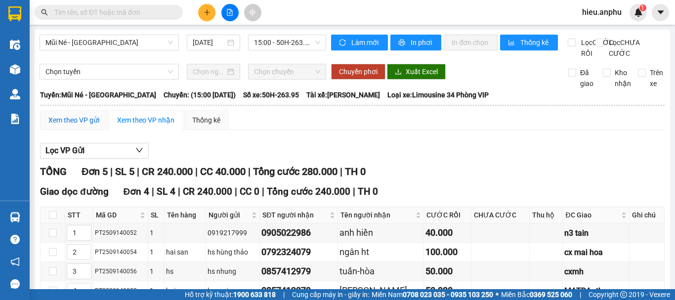
click at [80, 126] on div "Xem theo VP gửi" at bounding box center [73, 120] width 51 height 11
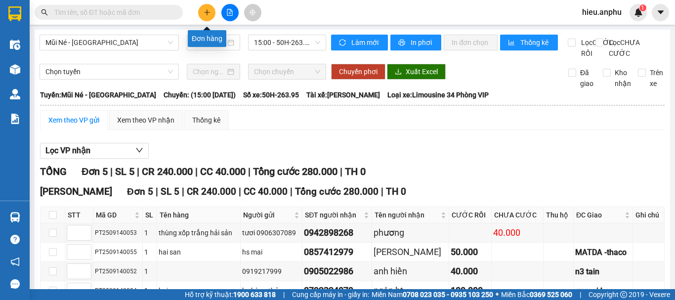
click at [204, 10] on icon "plus" at bounding box center [207, 12] width 7 height 7
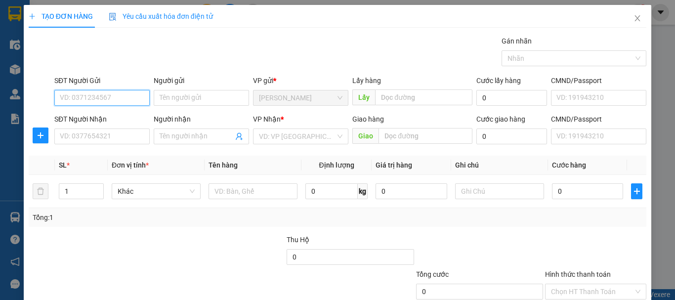
click at [90, 90] on input "SĐT Người Gửi" at bounding box center [101, 98] width 95 height 16
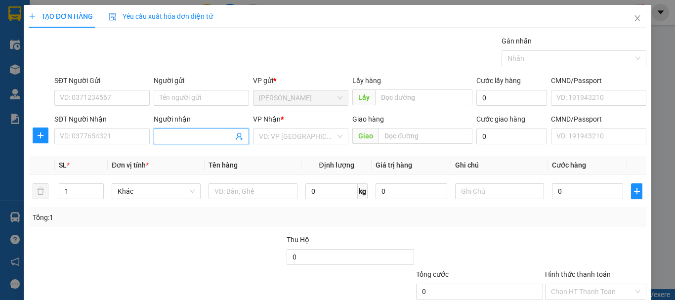
click at [194, 140] on input "Người nhận" at bounding box center [197, 136] width 74 height 11
type input "thinh"
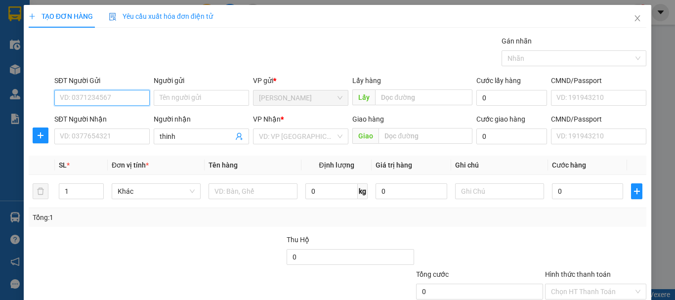
click at [55, 99] on input "SĐT Người Gửi" at bounding box center [101, 98] width 95 height 16
type input "0933163179"
click at [105, 115] on div "0933163179 - vui" at bounding box center [101, 117] width 83 height 11
type input "vui"
type input "30.000"
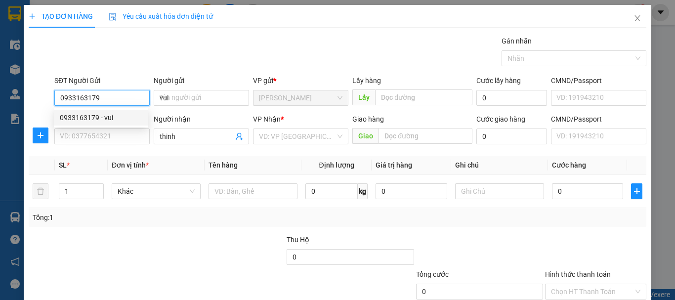
type input "30.000"
type input "0933163179"
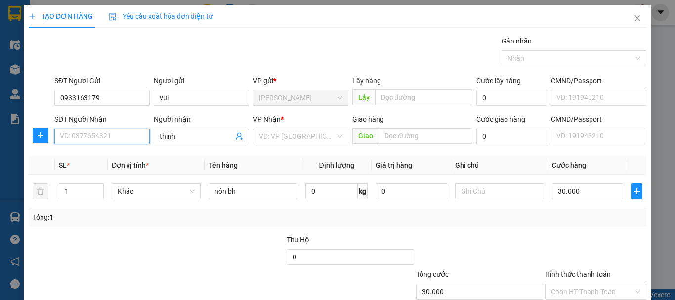
click at [76, 135] on input "SĐT Người Nhận" at bounding box center [101, 137] width 95 height 16
click at [86, 158] on div "0385798132 - thịnh" at bounding box center [108, 156] width 97 height 11
type input "0385798132"
type input "thịnh"
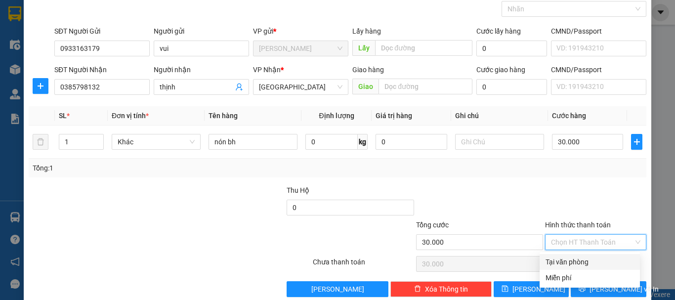
click at [569, 241] on input "Hình thức thanh toán" at bounding box center [592, 242] width 83 height 15
click at [576, 260] on div "Tại văn phòng" at bounding box center [590, 262] width 88 height 11
type input "0"
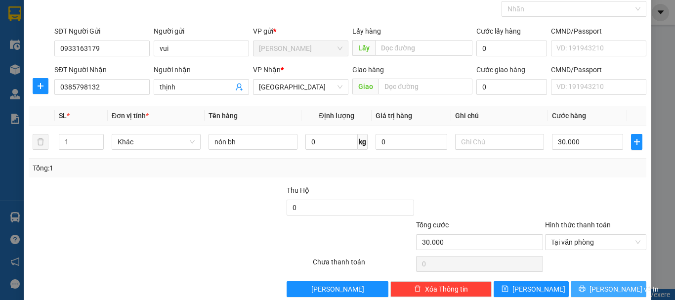
click at [607, 286] on span "[PERSON_NAME] và In" at bounding box center [624, 289] width 69 height 11
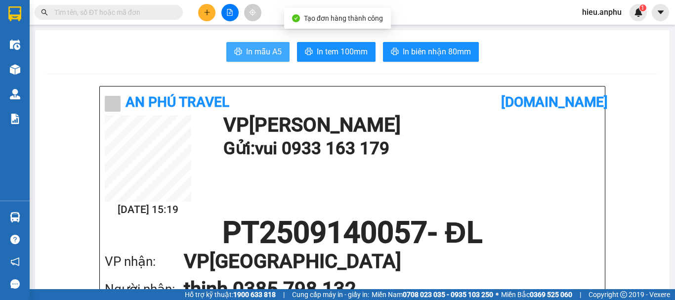
click at [268, 50] on span "In mẫu A5" at bounding box center [264, 51] width 36 height 12
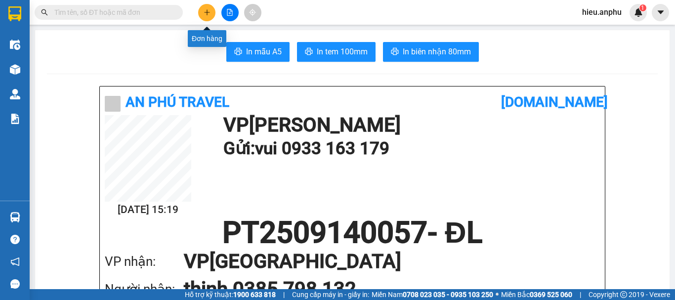
click at [207, 12] on icon "plus" at bounding box center [207, 12] width 7 height 7
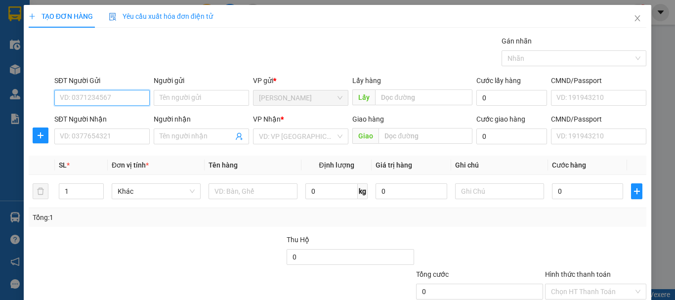
click at [86, 97] on input "SĐT Người Gửi" at bounding box center [101, 98] width 95 height 16
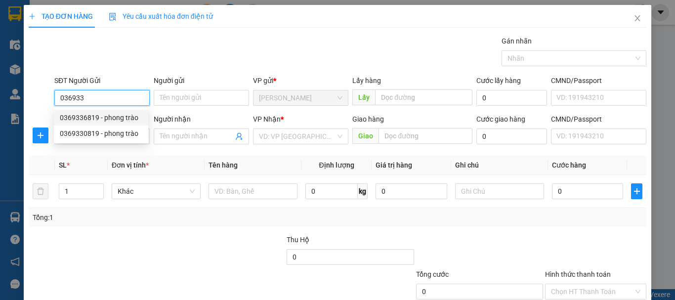
click at [101, 117] on div "0369336819 - phong trào" at bounding box center [101, 117] width 83 height 11
type input "0369336819"
type input "phong trào"
type input "0393276539"
type input "mỹ hội"
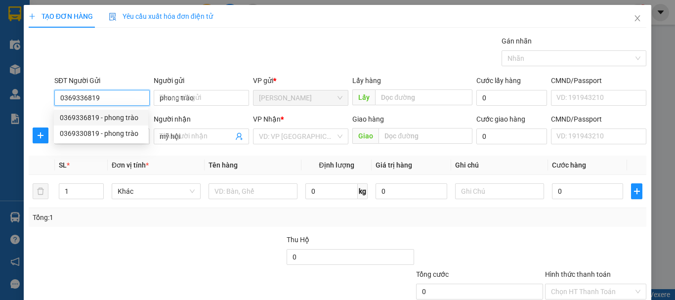
type input "40.000"
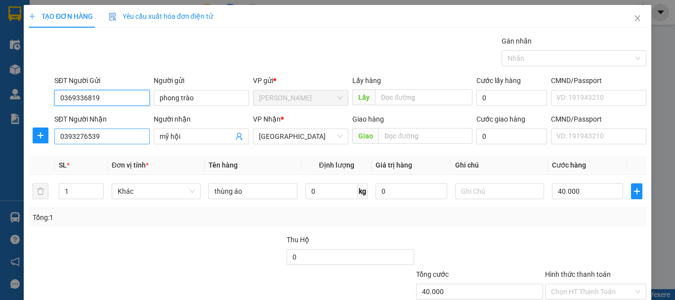
type input "0369336819"
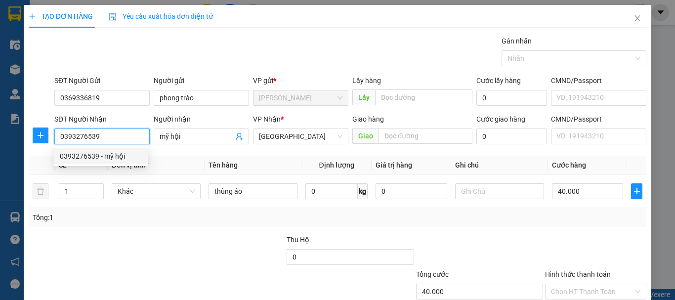
drag, startPoint x: 104, startPoint y: 135, endPoint x: 96, endPoint y: 135, distance: 7.9
click at [96, 135] on input "0393276539" at bounding box center [101, 137] width 95 height 16
type input "0"
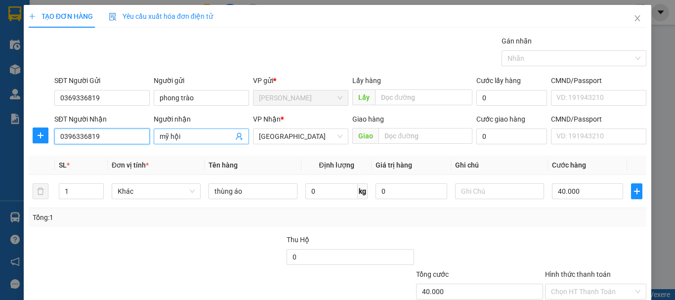
type input "0396336819"
click at [188, 141] on input "mỹ hội" at bounding box center [197, 136] width 74 height 11
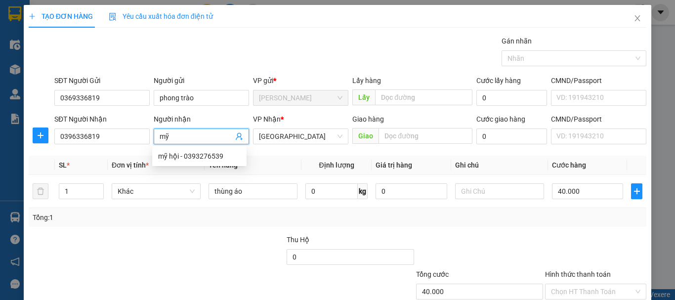
type input "m"
type input "trao"
click at [188, 243] on div at bounding box center [221, 251] width 129 height 35
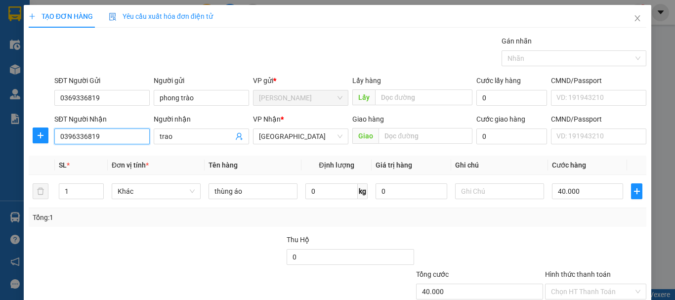
drag, startPoint x: 133, startPoint y: 133, endPoint x: 15, endPoint y: 133, distance: 118.1
click at [15, 133] on div "TẠO ĐƠN HÀNG Yêu cầu xuất hóa đơn điện tử Transit Pickup Surcharge Ids Transit …" at bounding box center [337, 150] width 675 height 300
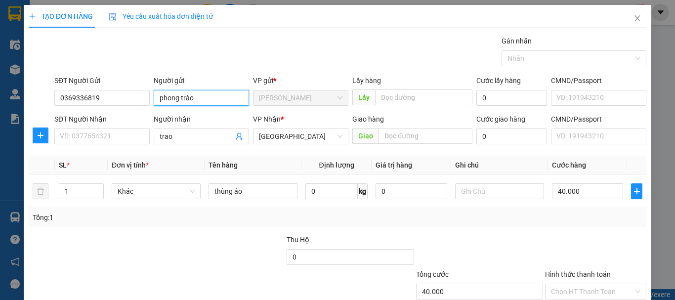
click at [202, 98] on input "phong trào" at bounding box center [201, 98] width 95 height 16
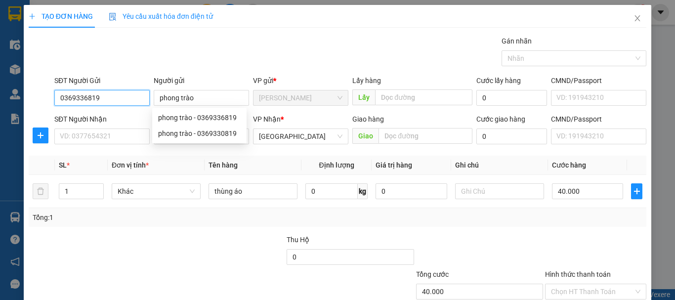
click at [127, 97] on input "0369336819" at bounding box center [101, 98] width 95 height 16
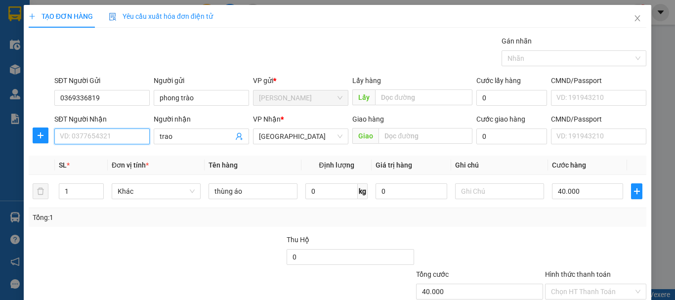
click at [95, 135] on input "SĐT Người Nhận" at bounding box center [101, 137] width 95 height 16
click at [97, 158] on div "0393276539 - mỹ hội" at bounding box center [101, 156] width 83 height 11
type input "0393276539"
type input "mỹ hội"
type input "0393276539"
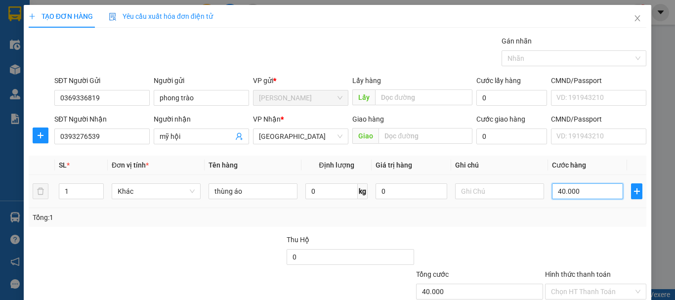
click at [556, 191] on input "40.000" at bounding box center [587, 191] width 71 height 16
type input "5"
type input "50"
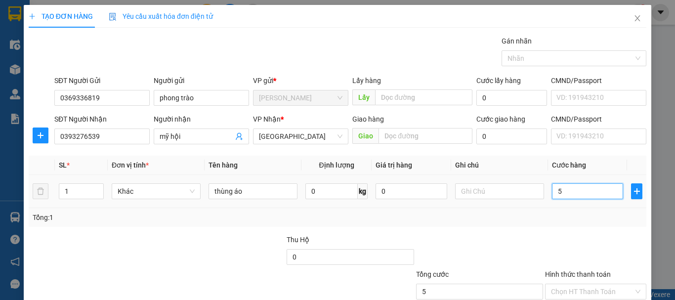
type input "50"
type input "50.000"
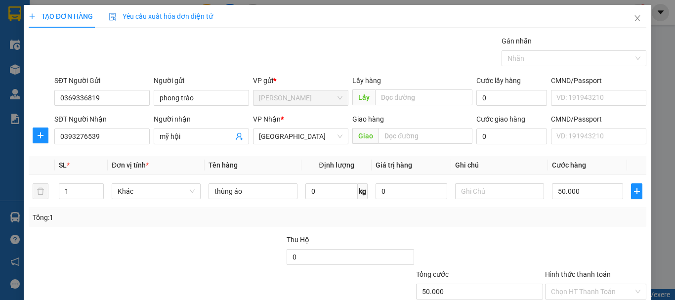
click at [458, 229] on div "Transit Pickup Surcharge Ids Transit Deliver Surcharge Ids Transit Deliver Surc…" at bounding box center [338, 191] width 618 height 311
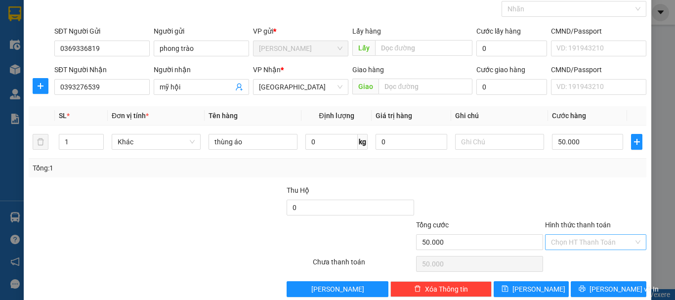
click at [584, 245] on input "Hình thức thanh toán" at bounding box center [592, 242] width 83 height 15
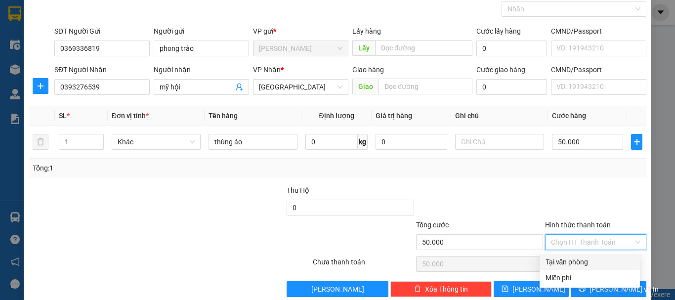
click at [566, 257] on div "Tại văn phòng" at bounding box center [590, 262] width 88 height 11
type input "0"
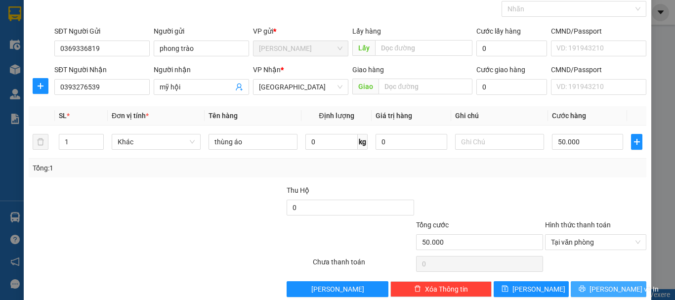
click at [597, 287] on span "[PERSON_NAME] và In" at bounding box center [624, 289] width 69 height 11
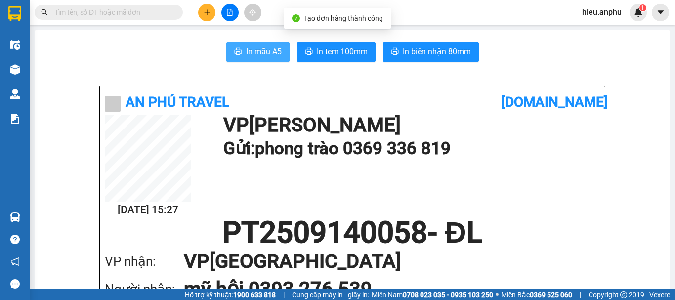
drag, startPoint x: 262, startPoint y: 51, endPoint x: 257, endPoint y: 49, distance: 5.8
click at [261, 51] on span "In mẫu A5" at bounding box center [264, 51] width 36 height 12
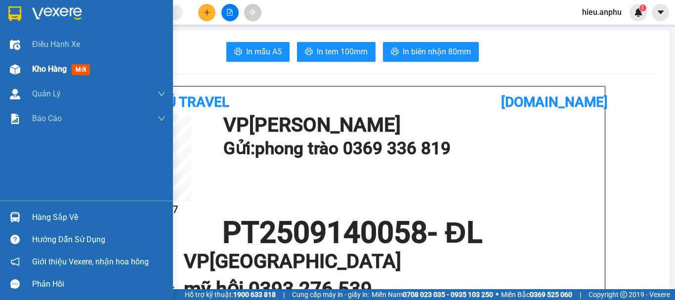
click at [55, 71] on span "Kho hàng" at bounding box center [49, 68] width 35 height 9
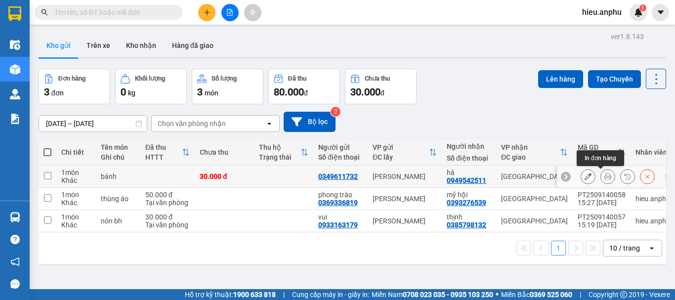
click at [604, 176] on icon at bounding box center [607, 176] width 7 height 7
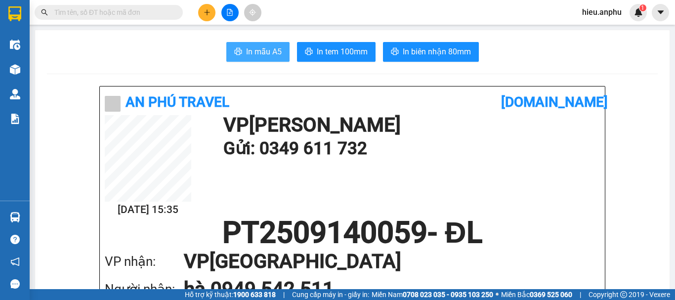
click at [253, 53] on span "In mẫu A5" at bounding box center [264, 51] width 36 height 12
